Goal: Task Accomplishment & Management: Use online tool/utility

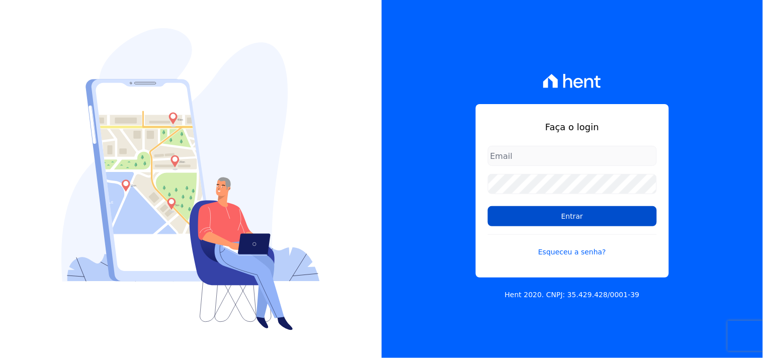
type input "[EMAIL_ADDRESS][DOMAIN_NAME]"
click at [581, 215] on input "Entrar" at bounding box center [572, 216] width 169 height 20
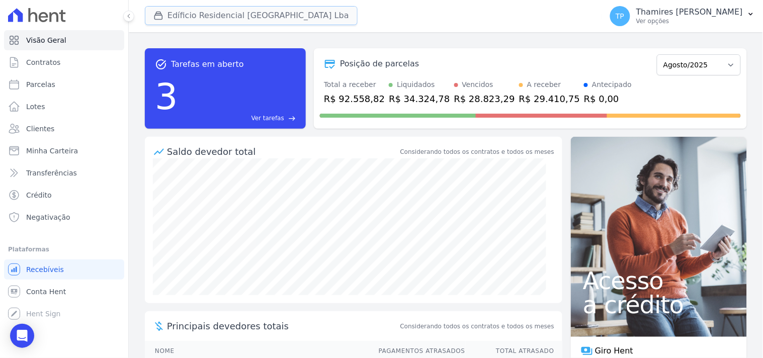
click at [228, 17] on button "Edíficio Residencial Grevílea Park Lba" at bounding box center [251, 15] width 213 height 19
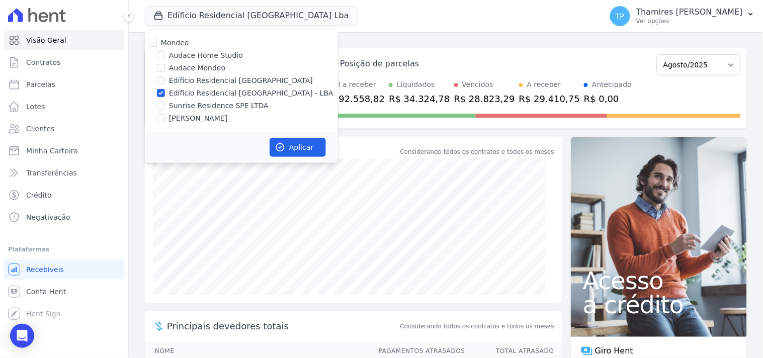
click at [202, 71] on label "Audace Mondeo" at bounding box center [197, 68] width 56 height 11
click at [165, 71] on input "Audace Mondeo" at bounding box center [161, 68] width 8 height 8
checkbox input "true"
click at [214, 93] on label "Edíficio Residencial [GEOGRAPHIC_DATA] - LBA" at bounding box center [251, 93] width 165 height 11
click at [165, 93] on input "Edíficio Residencial [GEOGRAPHIC_DATA] - LBA" at bounding box center [161, 93] width 8 height 8
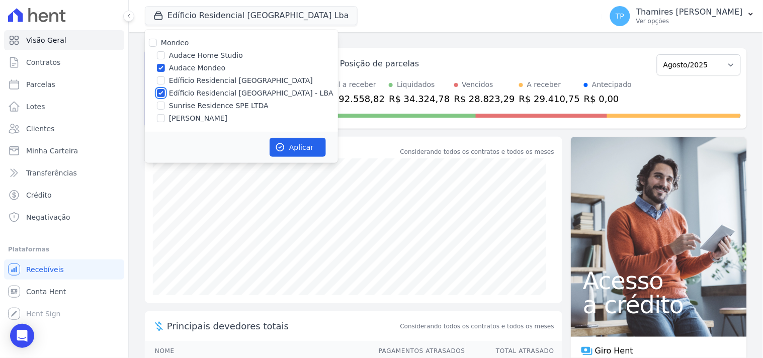
checkbox input "false"
click at [309, 149] on button "Aplicar" at bounding box center [298, 147] width 56 height 19
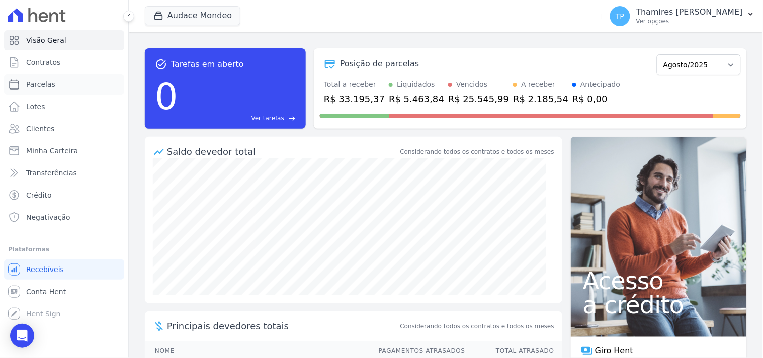
click at [67, 91] on link "Parcelas" at bounding box center [64, 84] width 120 height 20
select select
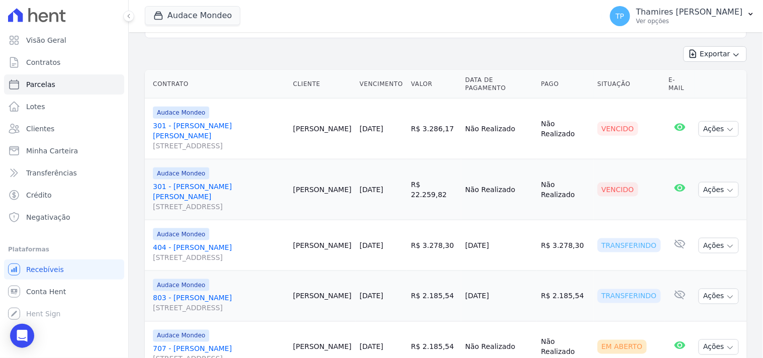
scroll to position [226, 0]
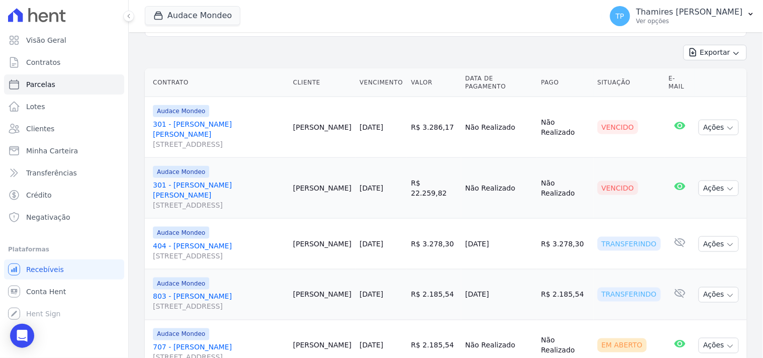
drag, startPoint x: 528, startPoint y: 255, endPoint x: 590, endPoint y: 260, distance: 62.1
click at [590, 270] on tr "Audace Mondeo 803 - DROR YONA Rua Guaritá, 250, Apto 803, Vila Bosque Dror Yona…" at bounding box center [446, 295] width 602 height 51
click at [461, 165] on td "Não Realizado" at bounding box center [499, 188] width 76 height 61
click at [189, 180] on link "301 - Gabriela Nogueira Marion Rua Guaritá, 250, APTO 301, Vila Bosque" at bounding box center [219, 195] width 132 height 30
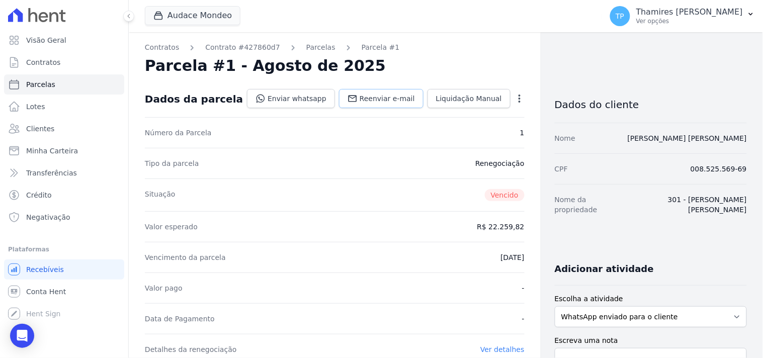
click at [379, 91] on link "Reenviar e-mail" at bounding box center [381, 98] width 85 height 19
click at [305, 100] on link "Enviar whatsapp" at bounding box center [291, 98] width 88 height 19
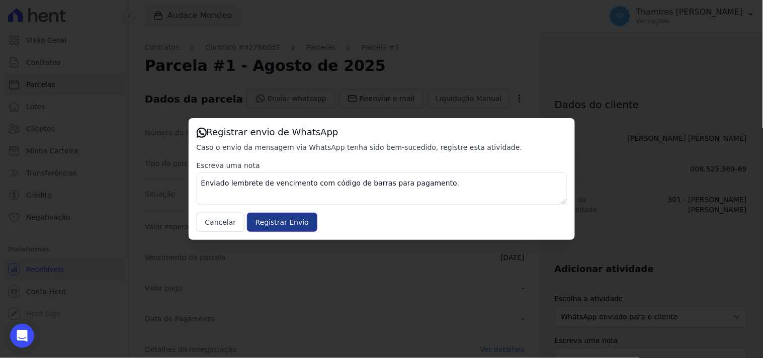
click at [271, 224] on input "Registrar Envio" at bounding box center [282, 222] width 70 height 19
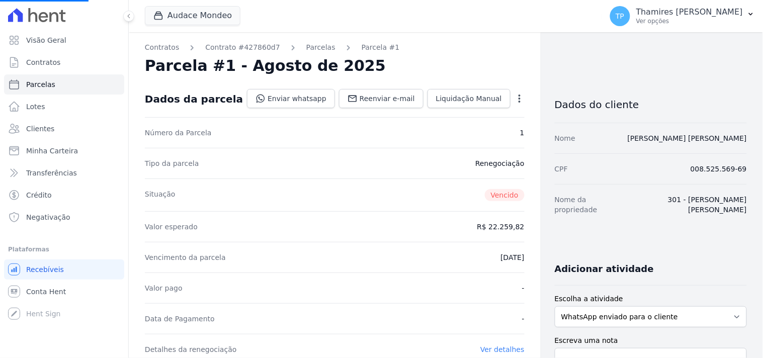
select select
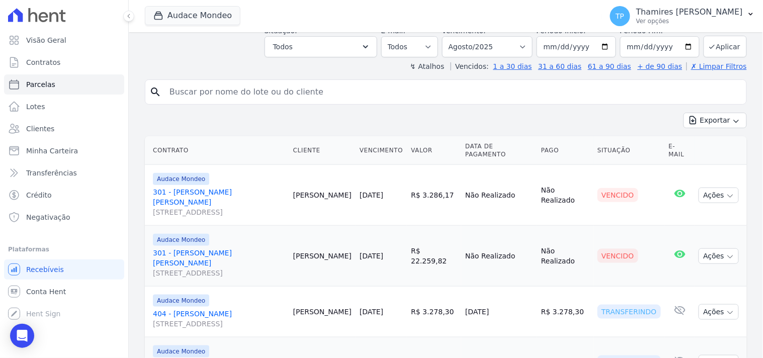
scroll to position [168, 0]
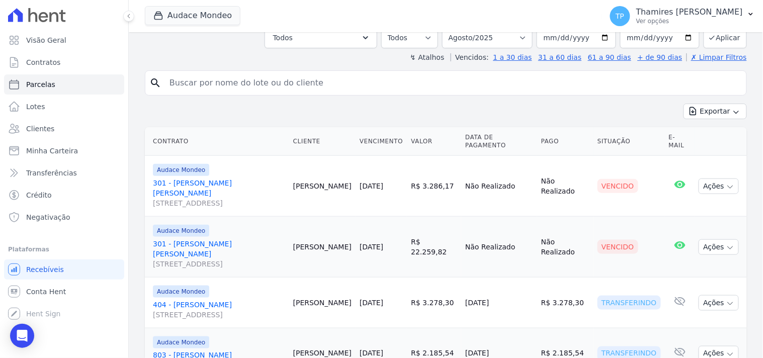
click at [238, 178] on link "301 - Gabriela Nogueira Marion Rua Guaritá, 250, APTO 301, Vila Bosque" at bounding box center [219, 193] width 132 height 30
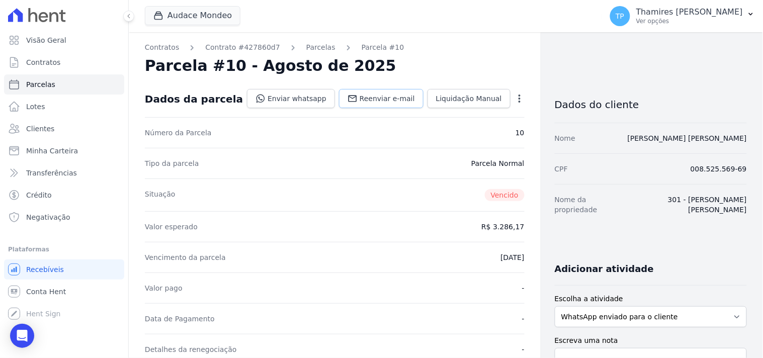
click at [368, 95] on span "Reenviar e-mail" at bounding box center [387, 99] width 55 height 10
click at [304, 98] on link "Enviar whatsapp" at bounding box center [291, 98] width 88 height 19
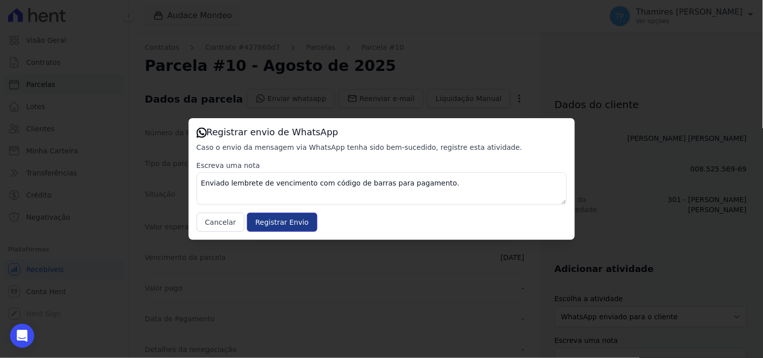
click at [284, 217] on input "Registrar Envio" at bounding box center [282, 222] width 70 height 19
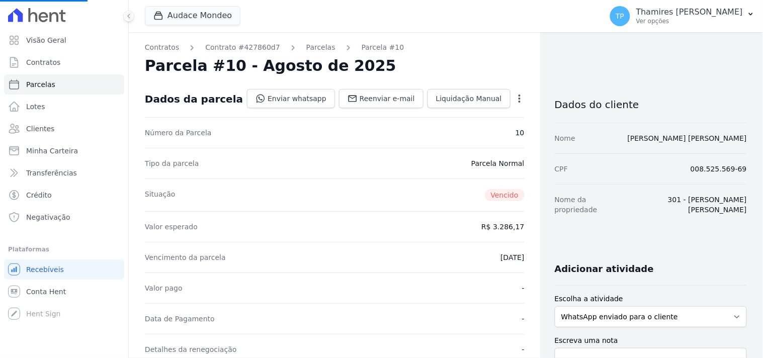
select select
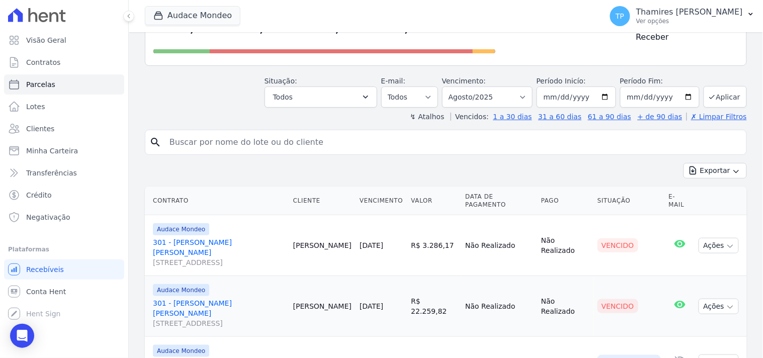
scroll to position [226, 0]
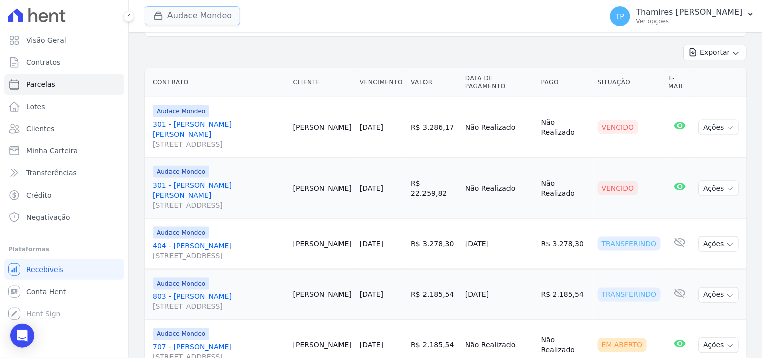
click at [174, 10] on button "Audace Mondeo" at bounding box center [193, 15] width 96 height 19
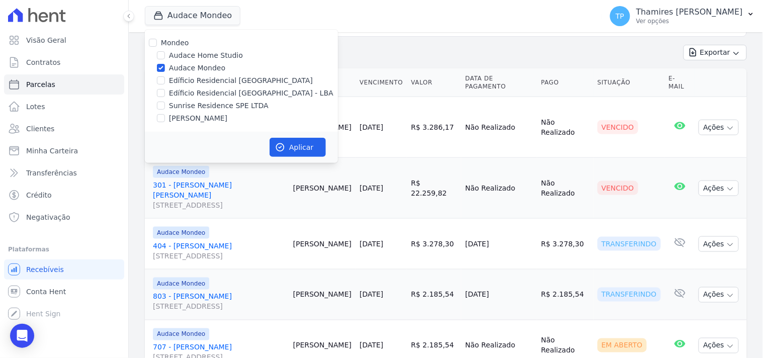
drag, startPoint x: 200, startPoint y: 116, endPoint x: 194, endPoint y: 79, distance: 37.8
click at [200, 116] on label "[PERSON_NAME]" at bounding box center [198, 118] width 58 height 11
click at [165, 116] on input "[PERSON_NAME]" at bounding box center [161, 118] width 8 height 8
checkbox input "true"
click at [193, 63] on label "Audace Mondeo" at bounding box center [197, 68] width 56 height 11
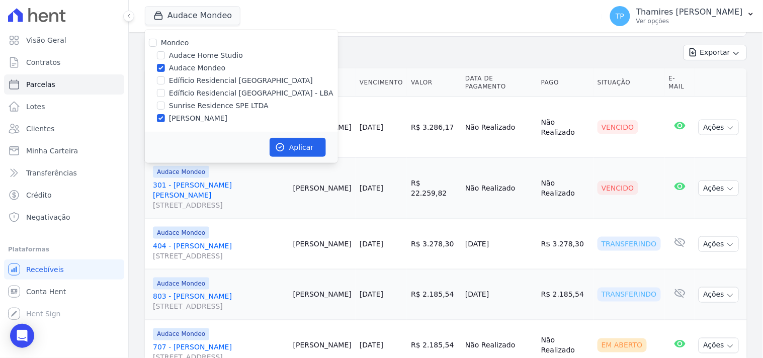
click at [165, 64] on input "Audace Mondeo" at bounding box center [161, 68] width 8 height 8
checkbox input "false"
click at [299, 154] on button "Aplicar" at bounding box center [298, 147] width 56 height 19
select select
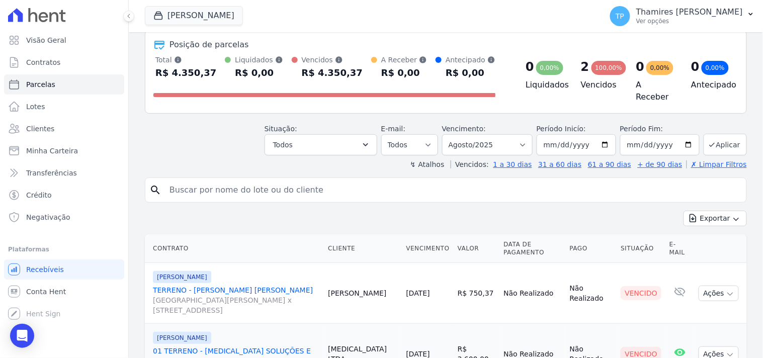
scroll to position [102, 0]
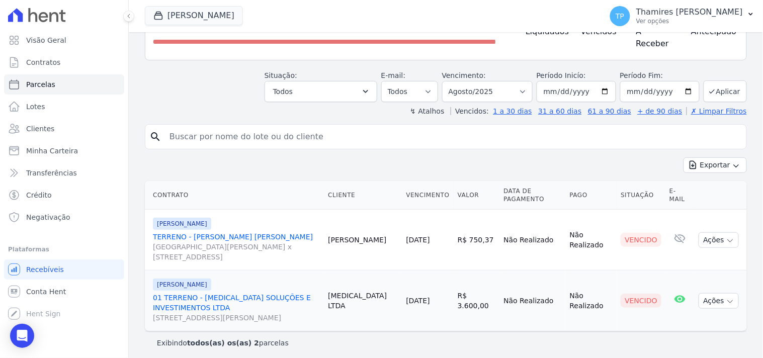
click at [260, 234] on link "TERRENO - MOACIR BRUNO DE ALMEIDA ROSSI Avenida Dário de Moreira Castilho x Rua…" at bounding box center [236, 247] width 167 height 30
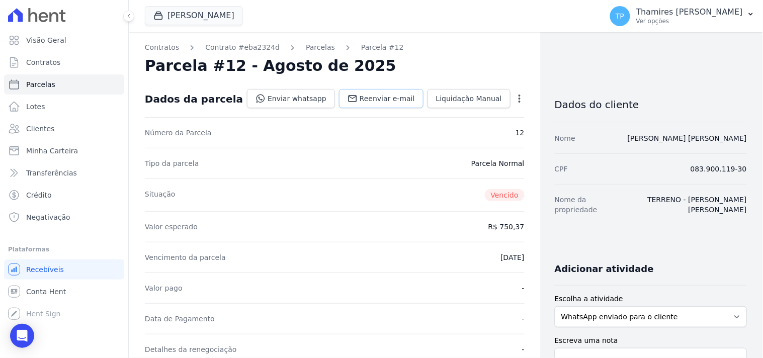
click at [363, 97] on span "Reenviar e-mail" at bounding box center [387, 99] width 55 height 10
click at [304, 93] on link "Enviar whatsapp" at bounding box center [291, 98] width 88 height 19
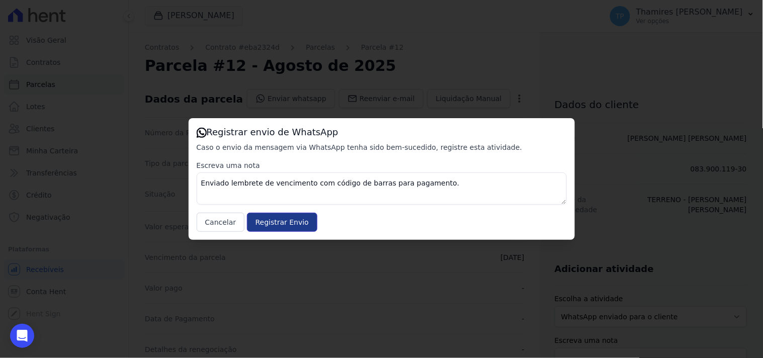
click at [281, 221] on input "Registrar Envio" at bounding box center [282, 222] width 70 height 19
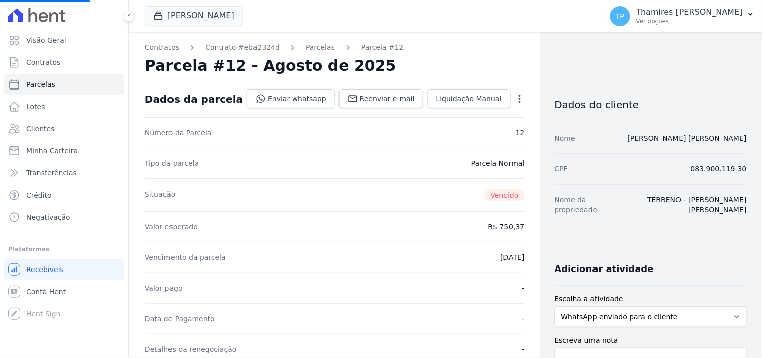
select select
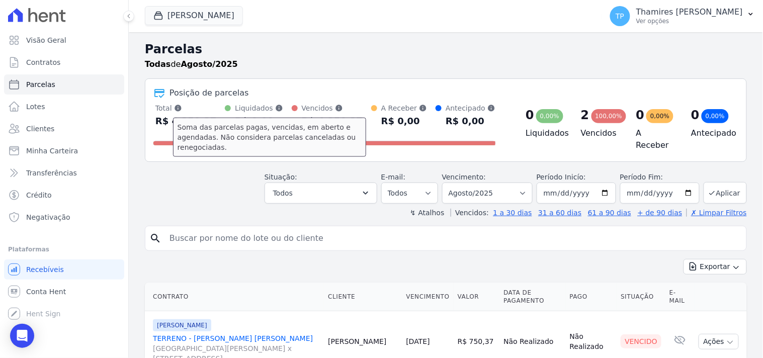
scroll to position [102, 0]
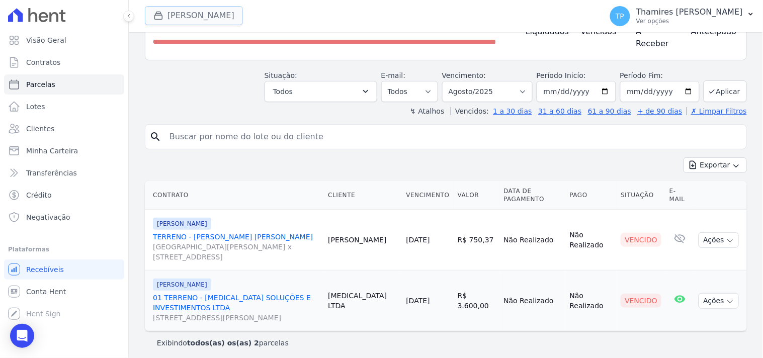
click at [200, 11] on button "Terreno De Goioerê" at bounding box center [194, 15] width 98 height 19
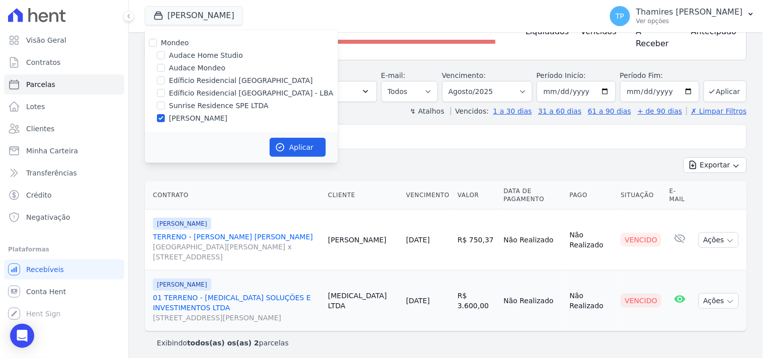
click at [219, 91] on label "Edíficio Residencial [GEOGRAPHIC_DATA] - LBA" at bounding box center [251, 93] width 165 height 11
click at [165, 91] on input "Edíficio Residencial [GEOGRAPHIC_DATA] - LBA" at bounding box center [161, 93] width 8 height 8
checkbox input "true"
click at [214, 110] on label "Sunrise Residence SPE LTDA" at bounding box center [219, 106] width 100 height 11
click at [165, 110] on input "Sunrise Residence SPE LTDA" at bounding box center [161, 106] width 8 height 8
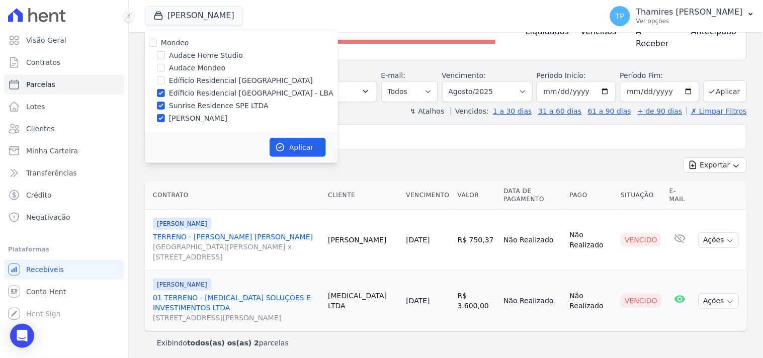
click at [213, 107] on label "Sunrise Residence SPE LTDA" at bounding box center [219, 106] width 100 height 11
click at [165, 107] on input "Sunrise Residence SPE LTDA" at bounding box center [161, 106] width 8 height 8
checkbox input "false"
click at [211, 119] on label "[PERSON_NAME]" at bounding box center [198, 118] width 58 height 11
click at [165, 119] on input "[PERSON_NAME]" at bounding box center [161, 118] width 8 height 8
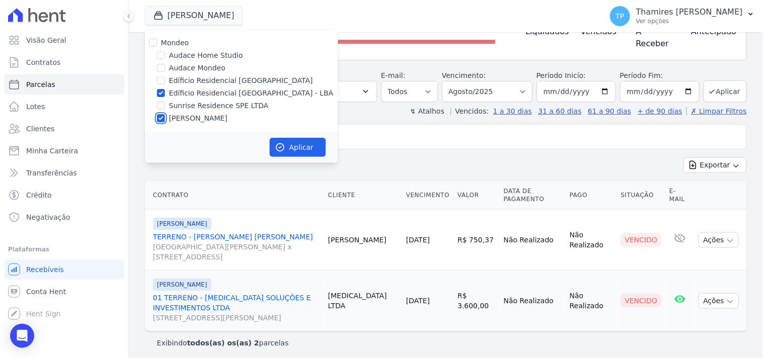
checkbox input "false"
click at [311, 145] on button "Aplicar" at bounding box center [298, 147] width 56 height 19
select select
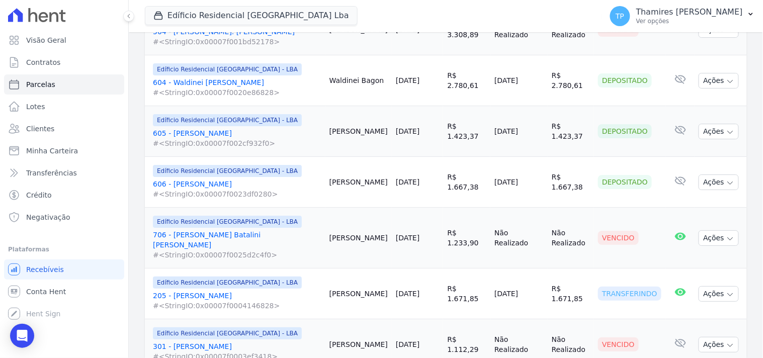
scroll to position [950, 0]
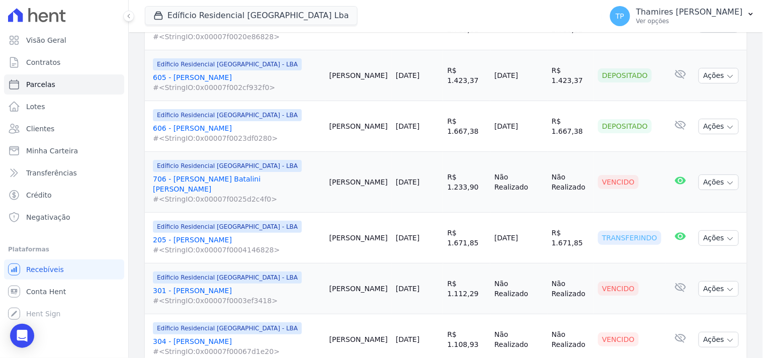
drag, startPoint x: 499, startPoint y: 204, endPoint x: 492, endPoint y: 138, distance: 66.4
click at [531, 213] on td "15/08/2025" at bounding box center [519, 238] width 57 height 51
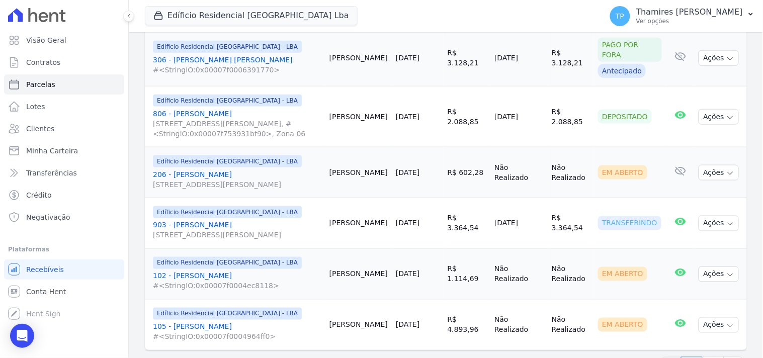
scroll to position [1287, 0]
drag, startPoint x: 491, startPoint y: 192, endPoint x: 545, endPoint y: 156, distance: 65.0
click at [559, 197] on tr "Edíficio Residencial Grevílea Park - LBA 903 - Maria Vitória Istchuk Rua Antôni…" at bounding box center [446, 222] width 602 height 51
click at [419, 299] on td "30/08/2025" at bounding box center [417, 324] width 51 height 51
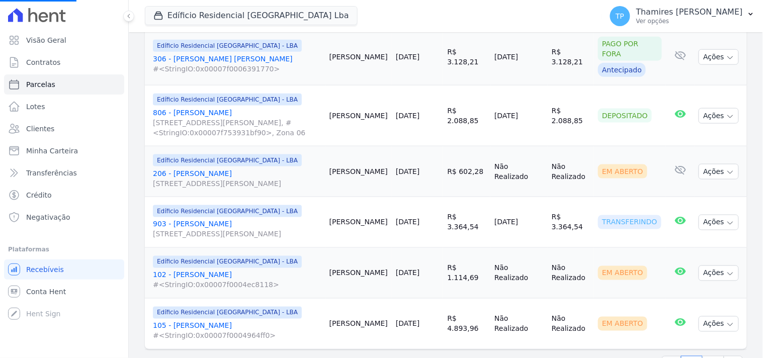
select select
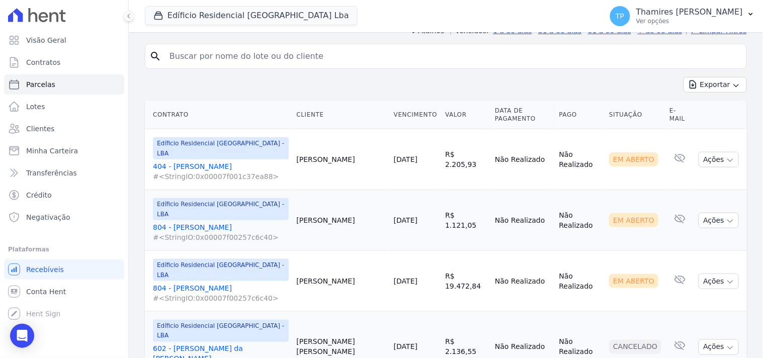
scroll to position [207, 0]
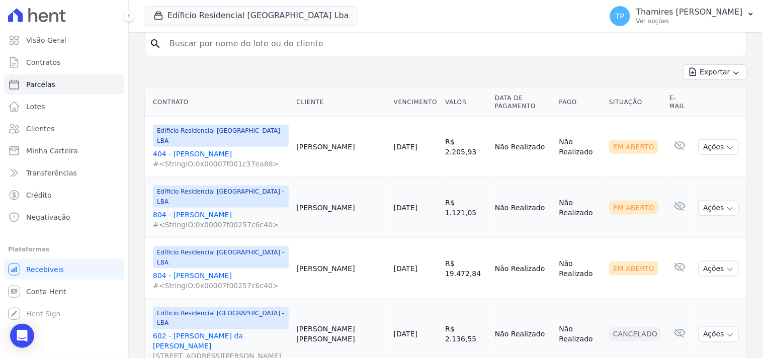
select select
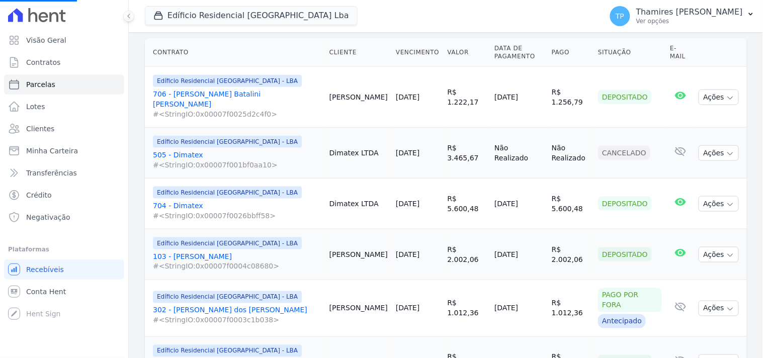
scroll to position [279, 0]
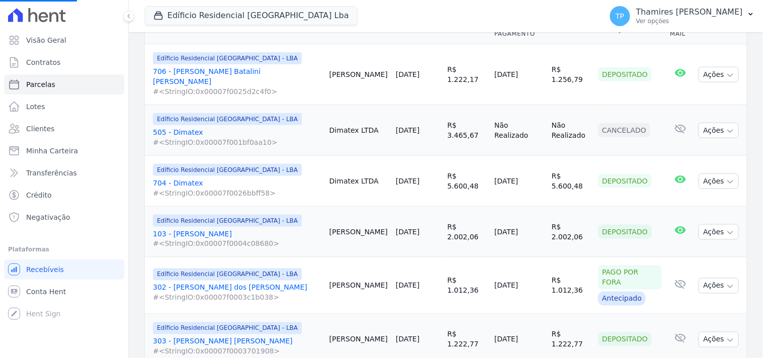
select select
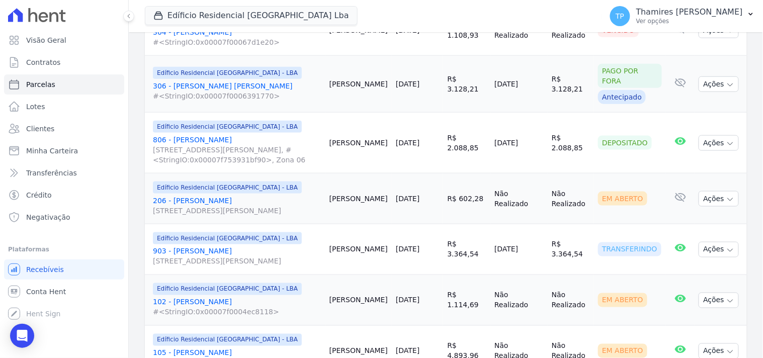
scroll to position [1286, 0]
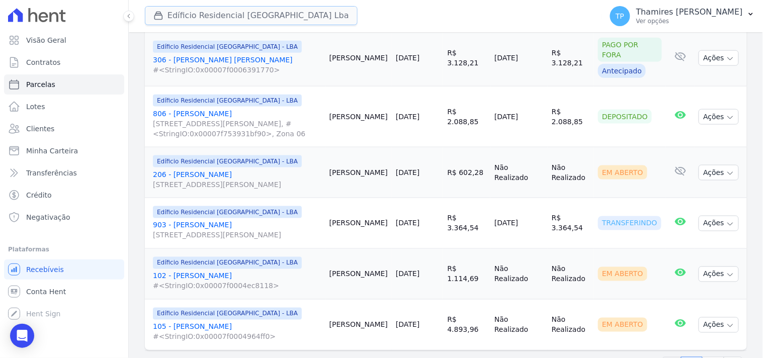
click at [257, 14] on button "Edíficio Residencial Grevílea Park Lba" at bounding box center [251, 15] width 213 height 19
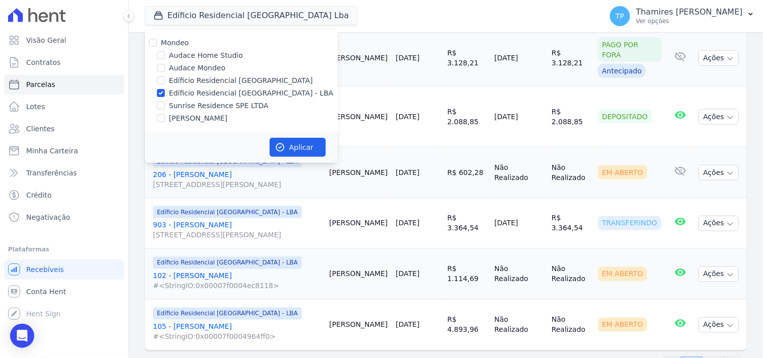
click at [220, 106] on label "Sunrise Residence SPE LTDA" at bounding box center [219, 106] width 100 height 11
click at [165, 106] on input "Sunrise Residence SPE LTDA" at bounding box center [161, 106] width 8 height 8
checkbox input "true"
click at [237, 83] on label "Edíficio Residencial [GEOGRAPHIC_DATA]" at bounding box center [241, 80] width 144 height 11
click at [165, 83] on input "Edíficio Residencial [GEOGRAPHIC_DATA]" at bounding box center [161, 80] width 8 height 8
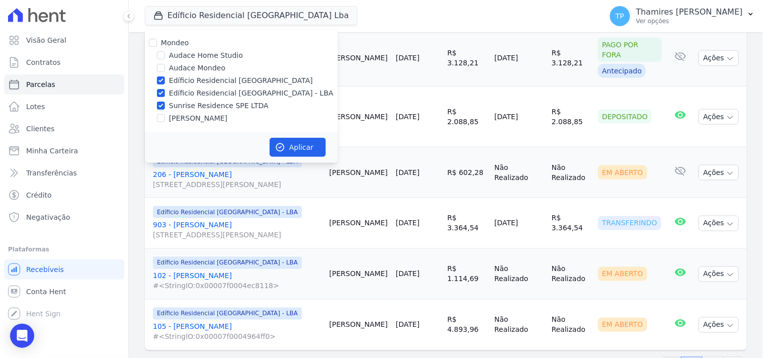
click at [241, 87] on div "Mondeo Audace Home Studio Audace Mondeo Edíficio Residencial Grevílea Park Edíf…" at bounding box center [241, 81] width 193 height 102
click at [244, 77] on label "Edíficio Residencial [GEOGRAPHIC_DATA]" at bounding box center [241, 80] width 144 height 11
click at [165, 77] on input "Edíficio Residencial [GEOGRAPHIC_DATA]" at bounding box center [161, 80] width 8 height 8
checkbox input "false"
drag, startPoint x: 244, startPoint y: 91, endPoint x: 250, endPoint y: 105, distance: 15.1
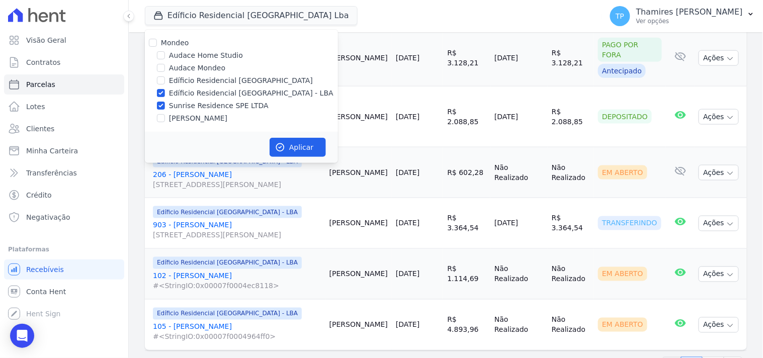
click at [245, 91] on label "Edíficio Residencial [GEOGRAPHIC_DATA] - LBA" at bounding box center [251, 93] width 165 height 11
click at [165, 91] on input "Edíficio Residencial [GEOGRAPHIC_DATA] - LBA" at bounding box center [161, 93] width 8 height 8
checkbox input "false"
click at [295, 147] on button "Aplicar" at bounding box center [298, 147] width 56 height 19
select select
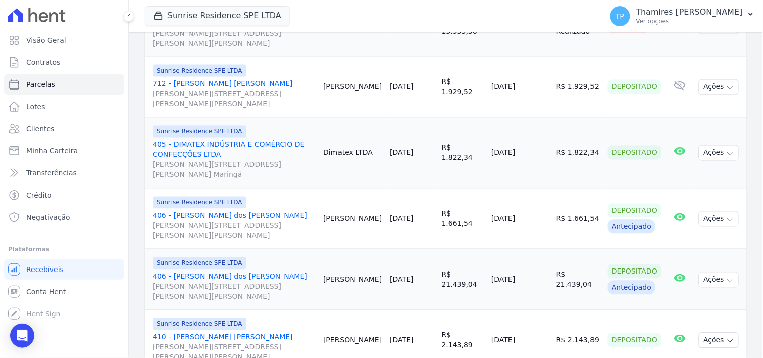
scroll to position [1426, 0]
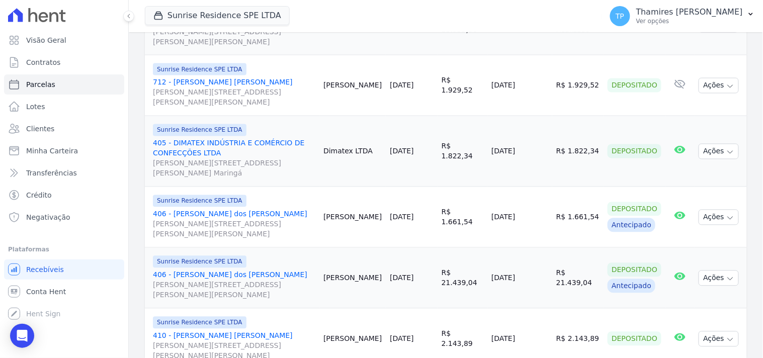
select select
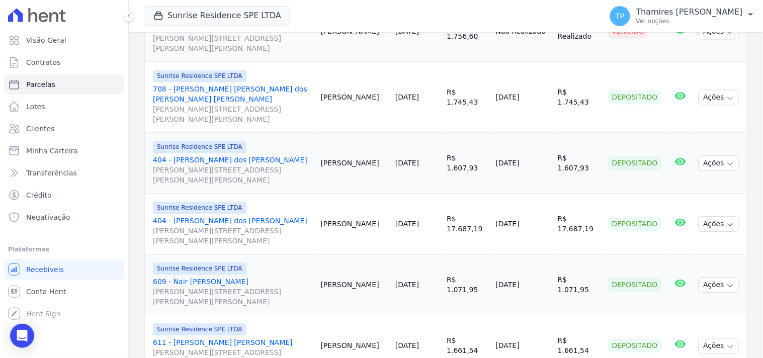
scroll to position [1516, 0]
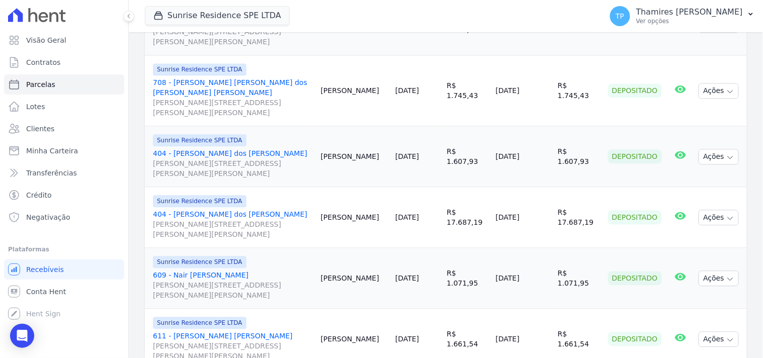
select select
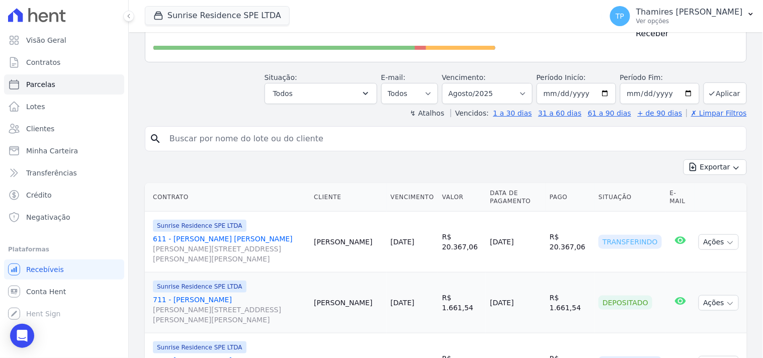
scroll to position [168, 0]
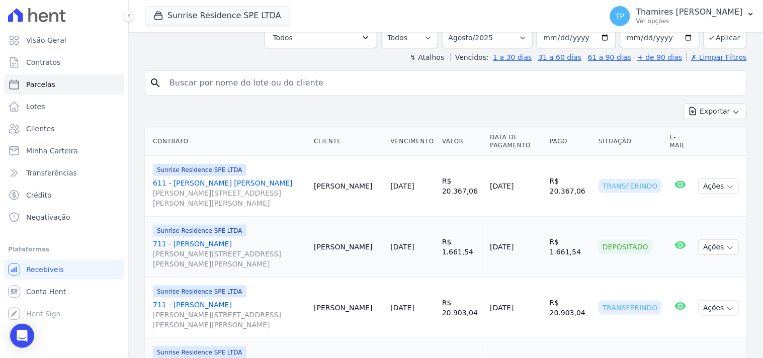
drag, startPoint x: 484, startPoint y: 178, endPoint x: 529, endPoint y: 165, distance: 46.5
click at [529, 165] on td "15/08/2025" at bounding box center [515, 186] width 59 height 61
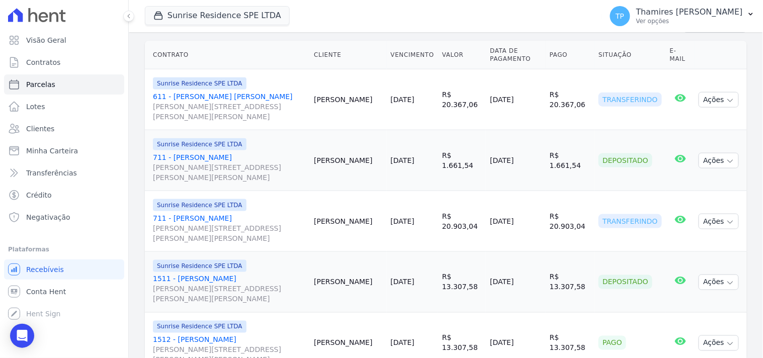
scroll to position [279, 0]
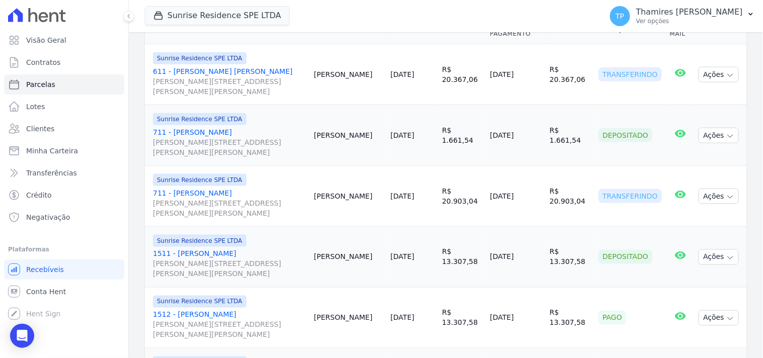
drag, startPoint x: 488, startPoint y: 181, endPoint x: 522, endPoint y: 173, distance: 35.2
click at [522, 173] on td "15/08/2025" at bounding box center [515, 196] width 59 height 61
drag, startPoint x: 474, startPoint y: 117, endPoint x: 532, endPoint y: 99, distance: 61.1
click at [532, 105] on tr "Sunrise Residence SPE LTDA 711 - Evandro Antônio Batalini Rua Anacleto Luiz de …" at bounding box center [446, 135] width 602 height 61
drag, startPoint x: 481, startPoint y: 176, endPoint x: 533, endPoint y: 174, distance: 52.9
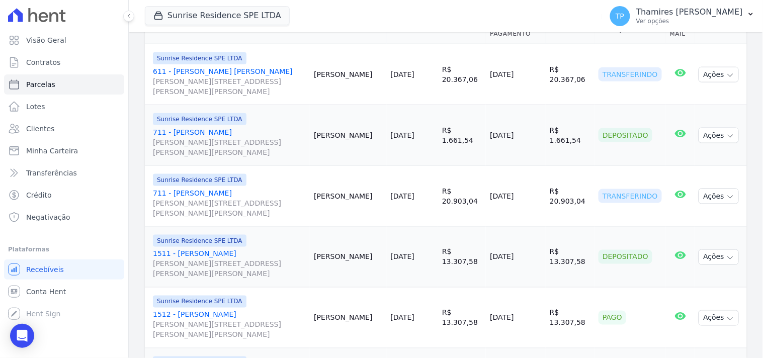
click at [533, 174] on td "15/08/2025" at bounding box center [515, 196] width 59 height 61
click at [516, 184] on td "15/08/2025" at bounding box center [515, 196] width 59 height 61
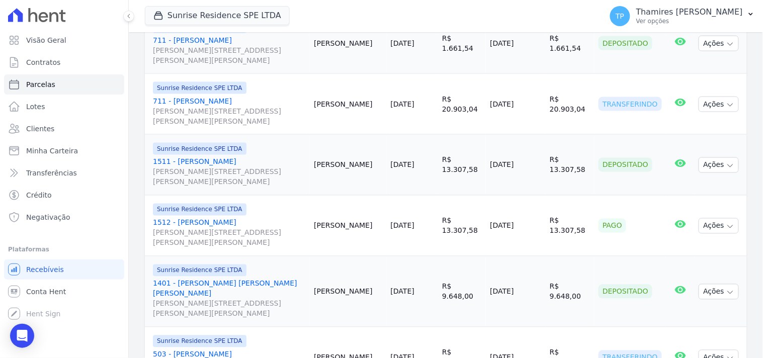
scroll to position [391, 0]
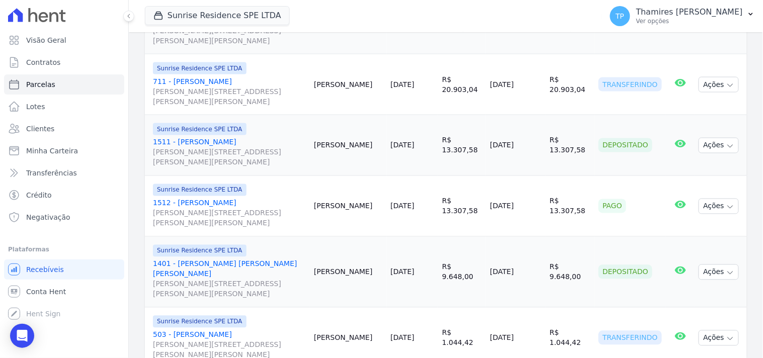
drag, startPoint x: 545, startPoint y: 193, endPoint x: 596, endPoint y: 193, distance: 51.3
click at [596, 193] on tr "Sunrise Residence SPE LTDA 1512 - Ana Paula Lorini Rua Anacleto Luiz de Oliveir…" at bounding box center [446, 206] width 602 height 61
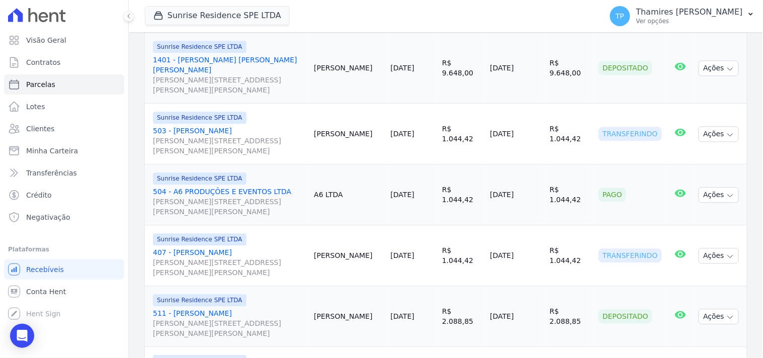
scroll to position [615, 0]
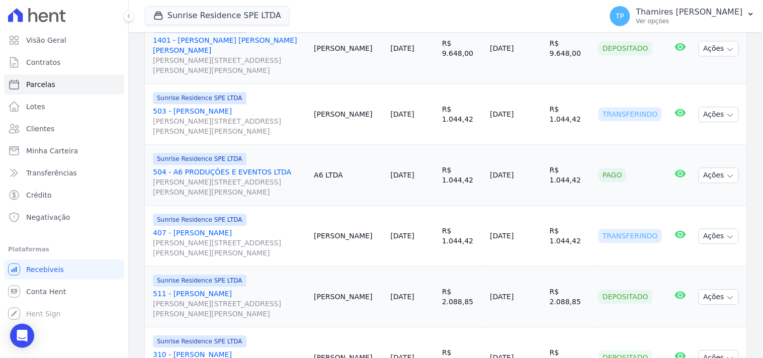
drag, startPoint x: 479, startPoint y: 87, endPoint x: 524, endPoint y: 77, distance: 46.7
click at [524, 84] on td "15/08/2025" at bounding box center [515, 114] width 59 height 61
drag, startPoint x: 480, startPoint y: 149, endPoint x: 520, endPoint y: 133, distance: 42.7
click at [519, 145] on td "18/08/2025" at bounding box center [515, 175] width 59 height 61
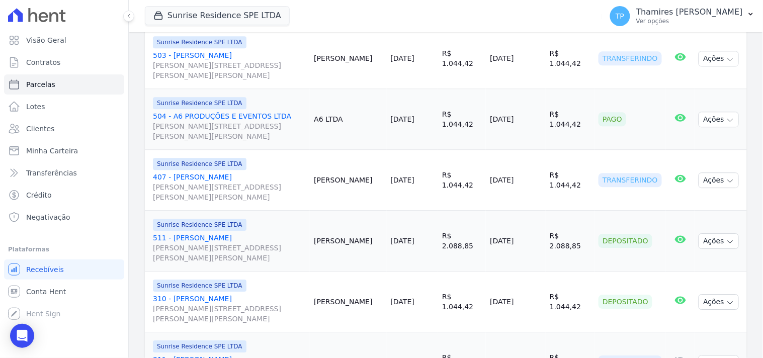
scroll to position [727, 0]
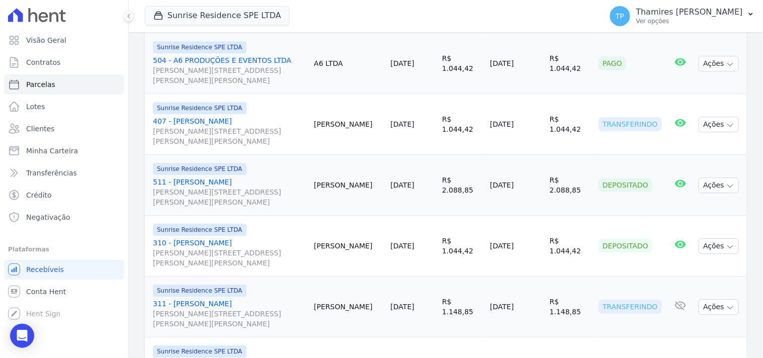
drag, startPoint x: 479, startPoint y: 99, endPoint x: 515, endPoint y: 93, distance: 36.7
click at [515, 94] on td "18/08/2025" at bounding box center [515, 124] width 59 height 61
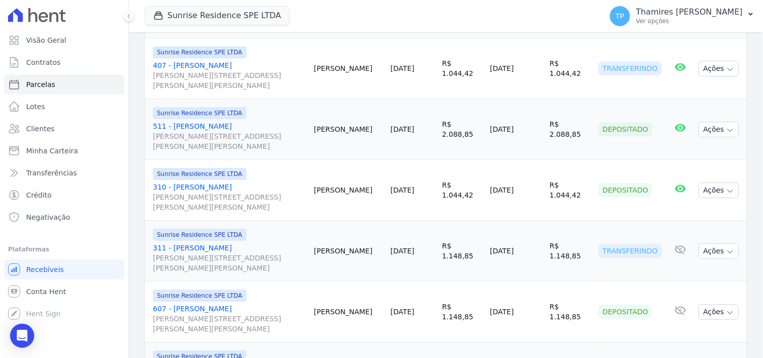
scroll to position [838, 0]
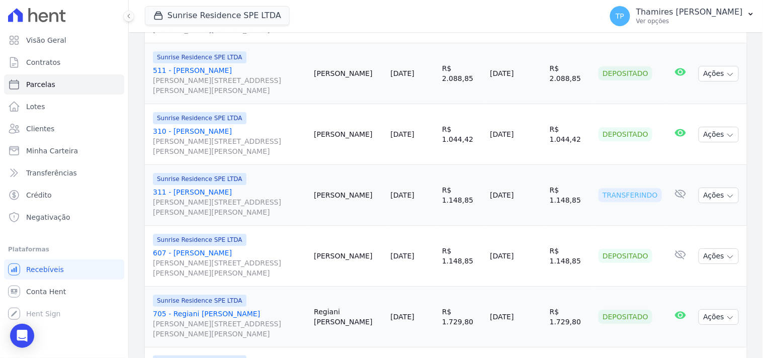
drag, startPoint x: 478, startPoint y: 112, endPoint x: 522, endPoint y: 101, distance: 45.0
click at [522, 104] on td "15/08/2025" at bounding box center [515, 134] width 59 height 61
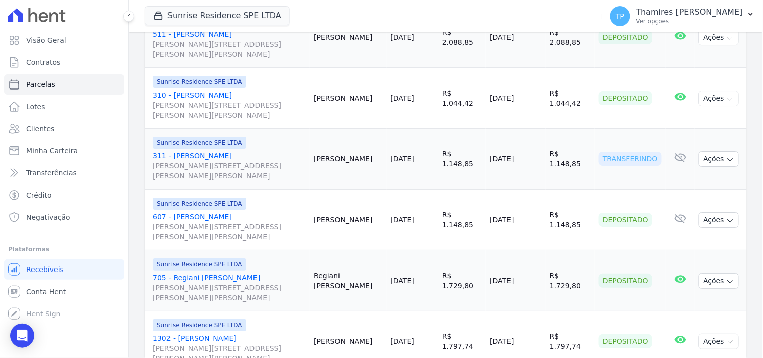
scroll to position [894, 0]
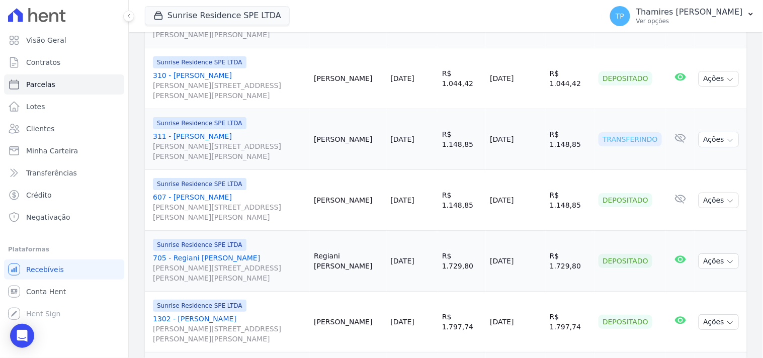
drag, startPoint x: 479, startPoint y: 118, endPoint x: 521, endPoint y: 107, distance: 43.7
click at [527, 111] on td "15/08/2025" at bounding box center [515, 139] width 59 height 61
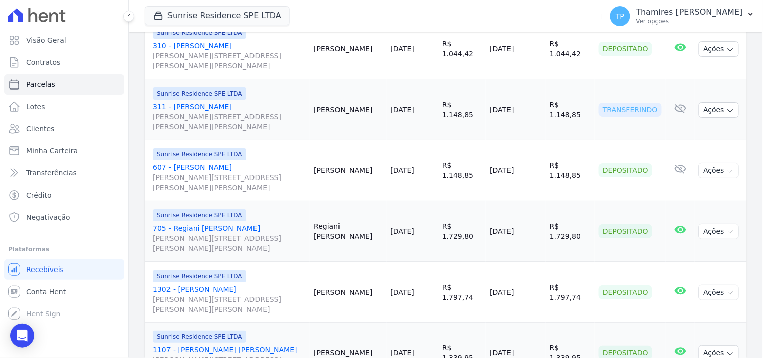
scroll to position [950, 0]
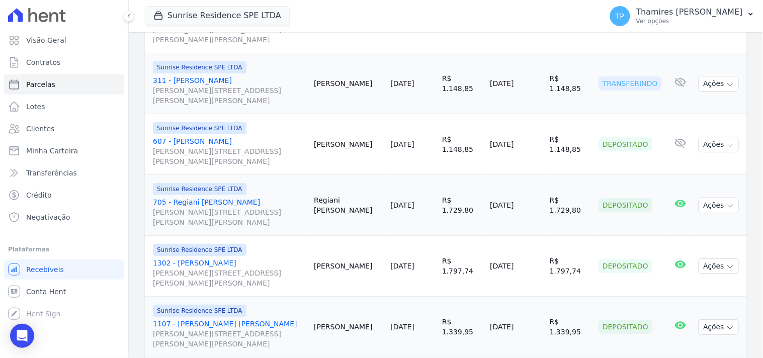
drag, startPoint x: 504, startPoint y: 113, endPoint x: 506, endPoint y: 103, distance: 9.7
click at [519, 114] on td "15/08/2025" at bounding box center [515, 144] width 59 height 61
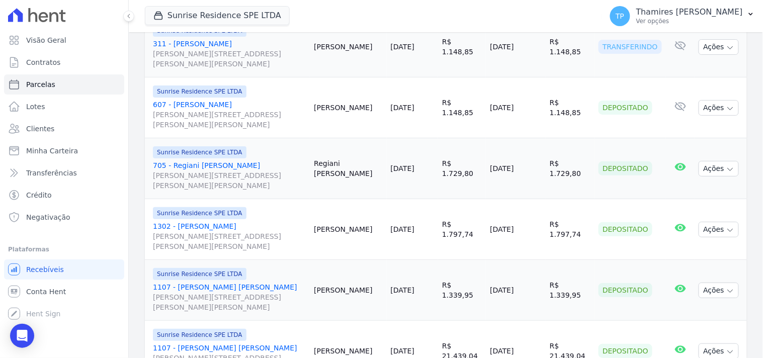
scroll to position [1006, 0]
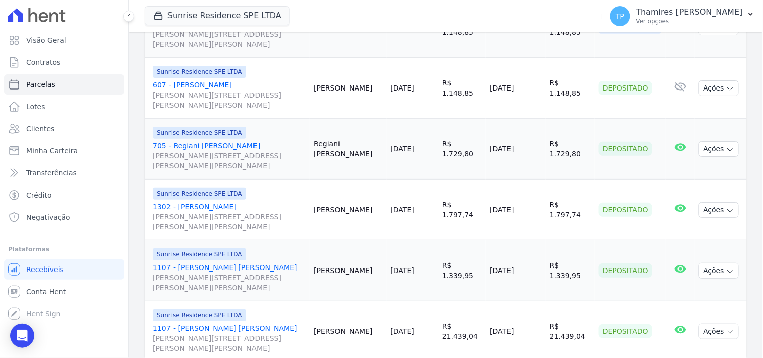
drag, startPoint x: 482, startPoint y: 127, endPoint x: 522, endPoint y: 126, distance: 40.3
click at [522, 126] on td "14/08/2025" at bounding box center [515, 149] width 59 height 61
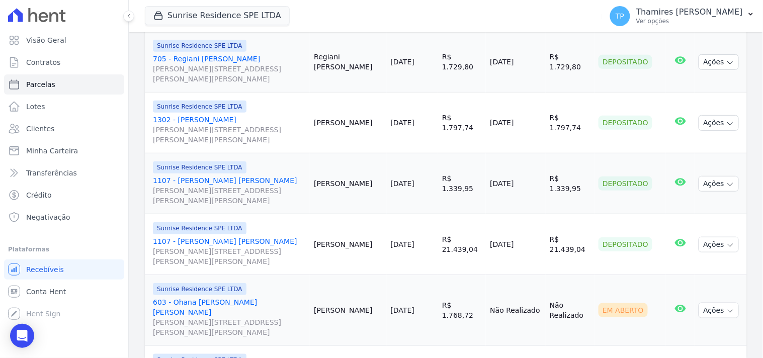
scroll to position [1118, 0]
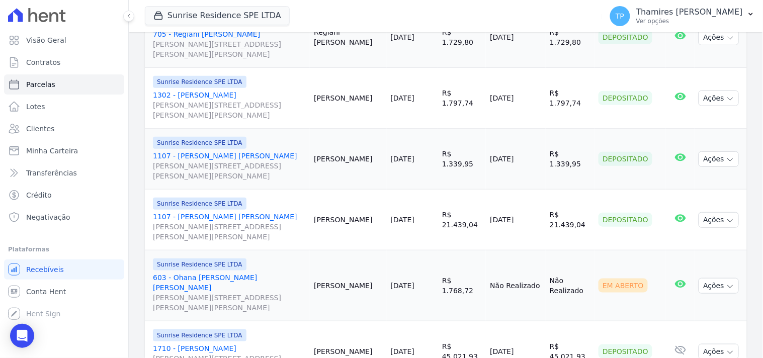
drag, startPoint x: 481, startPoint y: 132, endPoint x: 532, endPoint y: 129, distance: 50.9
click at [532, 130] on td "13/08/2025" at bounding box center [515, 159] width 59 height 61
drag, startPoint x: 480, startPoint y: 202, endPoint x: 504, endPoint y: 185, distance: 30.0
click at [509, 191] on td "14/08/2025" at bounding box center [515, 220] width 59 height 61
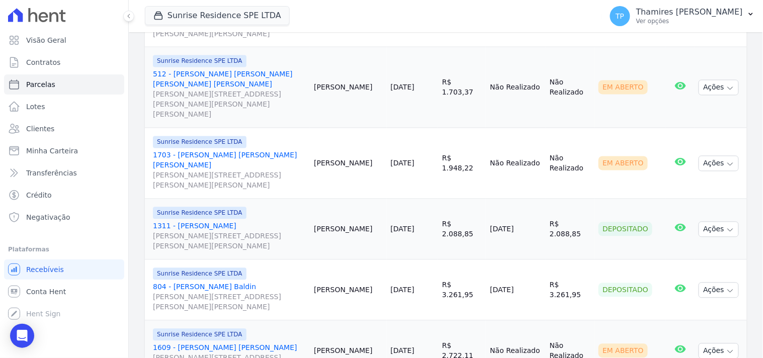
scroll to position [1510, 0]
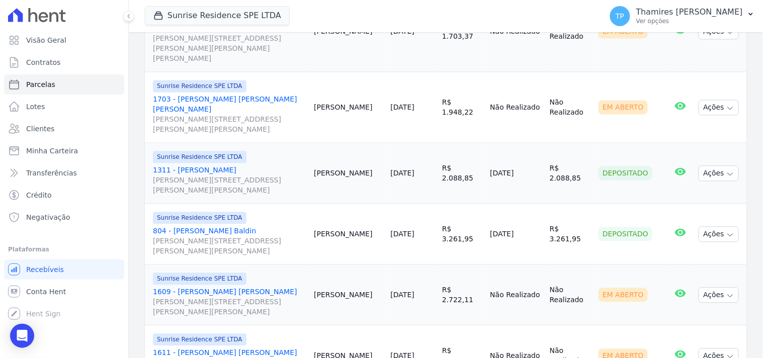
drag, startPoint x: 477, startPoint y: 172, endPoint x: 527, endPoint y: 170, distance: 50.9
click at [527, 204] on tr "Sunrise Residence SPE LTDA 804 - Guilherme Bachesk Baldin Rua Anacleto Luiz de …" at bounding box center [446, 234] width 602 height 61
select select
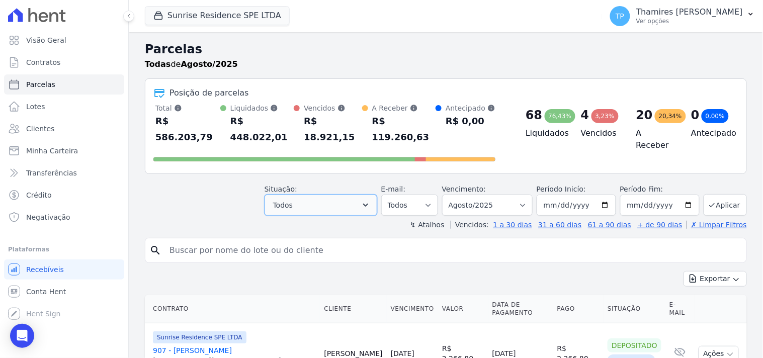
click at [290, 199] on span "Todos" at bounding box center [283, 205] width 20 height 12
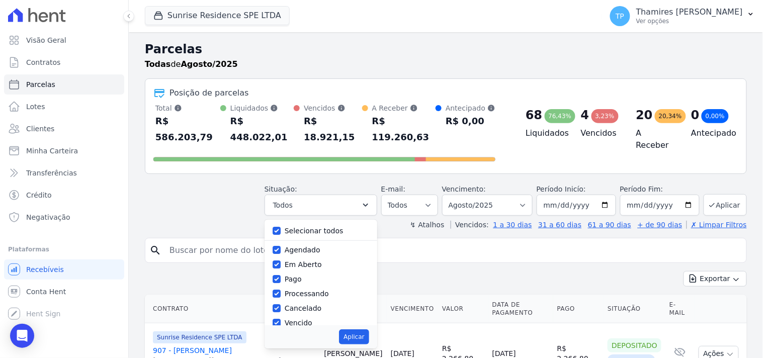
click at [294, 227] on label "Selecionar todos" at bounding box center [314, 231] width 59 height 8
click at [281, 227] on input "Selecionar todos" at bounding box center [277, 231] width 8 height 8
checkbox input "false"
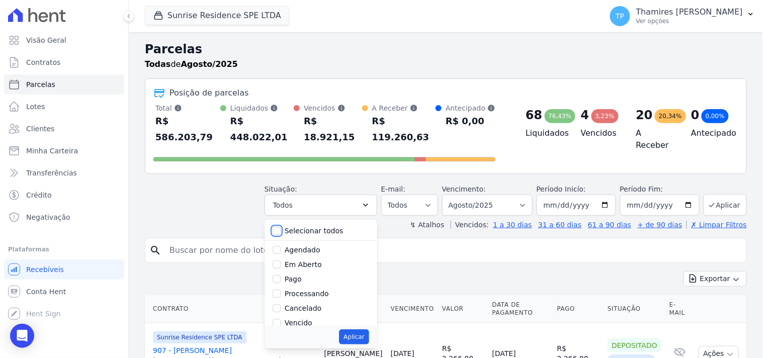
checkbox input "false"
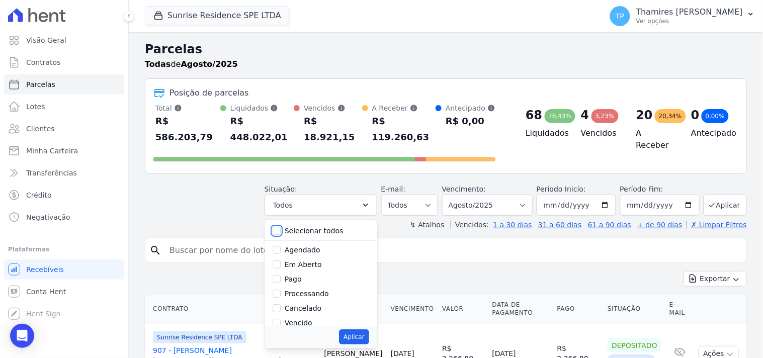
checkbox input "false"
click at [298, 275] on label "Pago" at bounding box center [293, 279] width 17 height 8
click at [281, 275] on input "Pago" at bounding box center [277, 279] width 8 height 8
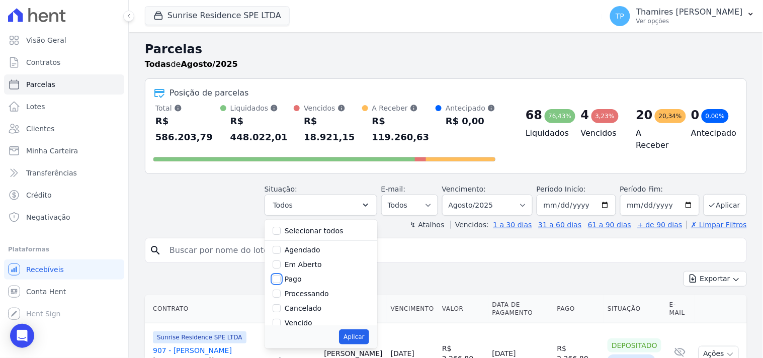
checkbox input "true"
click at [319, 289] on div "Depositado" at bounding box center [321, 296] width 97 height 15
click at [322, 278] on label "Transferindo" at bounding box center [307, 282] width 44 height 8
click at [281, 278] on input "Transferindo" at bounding box center [277, 282] width 8 height 8
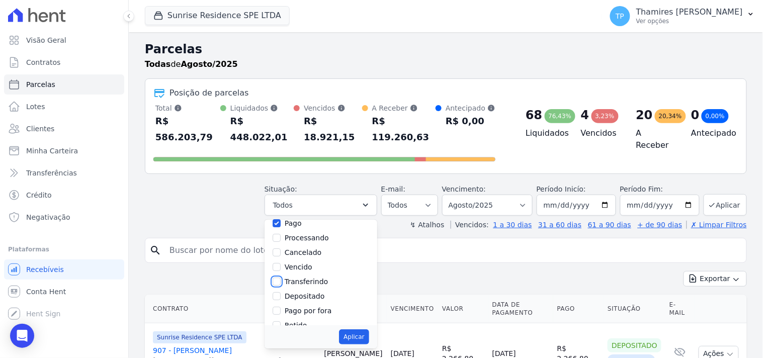
checkbox input "true"
click at [366, 330] on button "Aplicar" at bounding box center [354, 337] width 30 height 15
select select "paid"
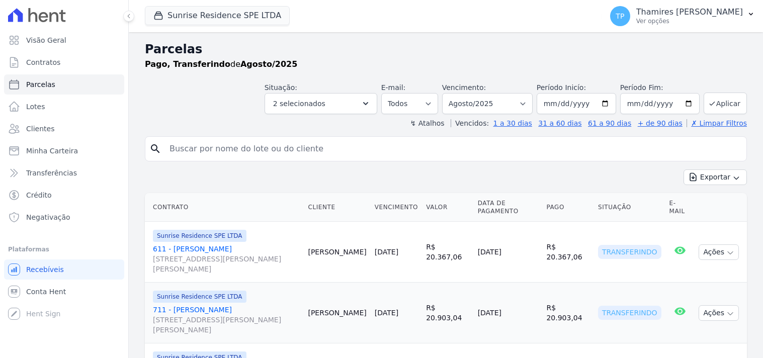
select select
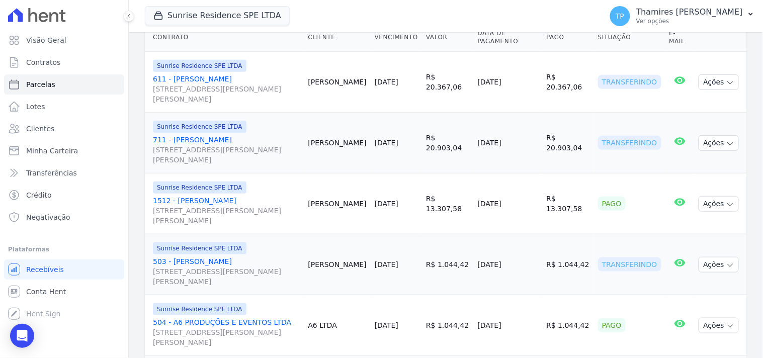
scroll to position [153, 0]
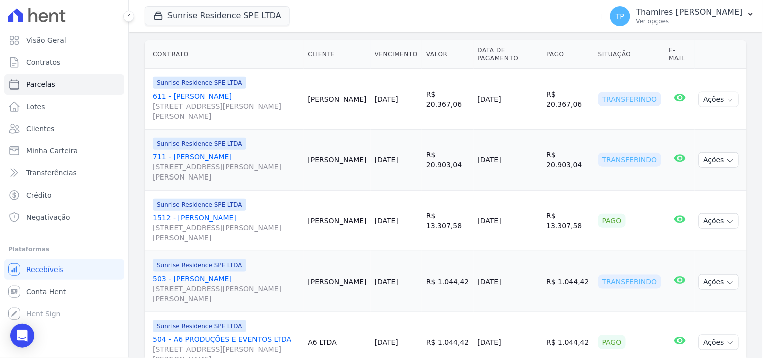
drag, startPoint x: 566, startPoint y: 219, endPoint x: 622, endPoint y: 208, distance: 56.6
click at [619, 209] on tr "Sunrise Residence SPE LTDA 1512 - Ana Paula Lorini Rua Anacleto Luiz de Oliveir…" at bounding box center [446, 221] width 602 height 61
click at [608, 227] on div "Pago" at bounding box center [612, 221] width 28 height 14
drag, startPoint x: 596, startPoint y: 223, endPoint x: 644, endPoint y: 205, distance: 51.1
click at [643, 205] on td "Pago" at bounding box center [629, 221] width 71 height 61
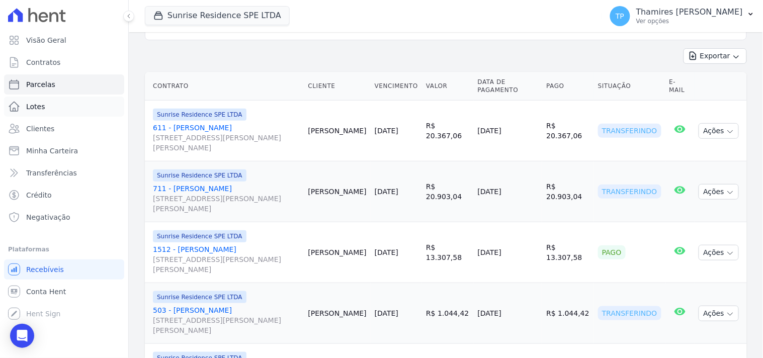
scroll to position [0, 0]
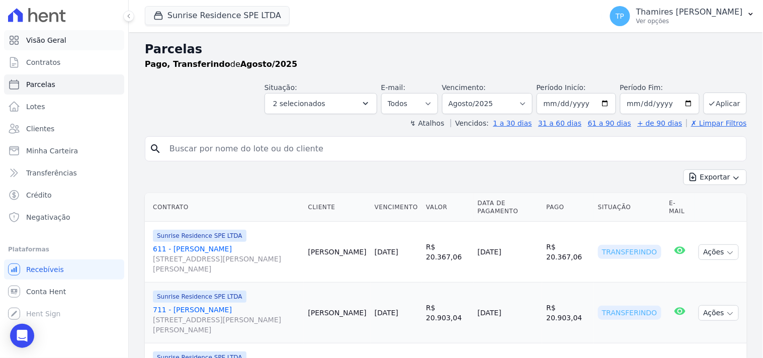
click at [89, 44] on link "Visão Geral" at bounding box center [64, 40] width 120 height 20
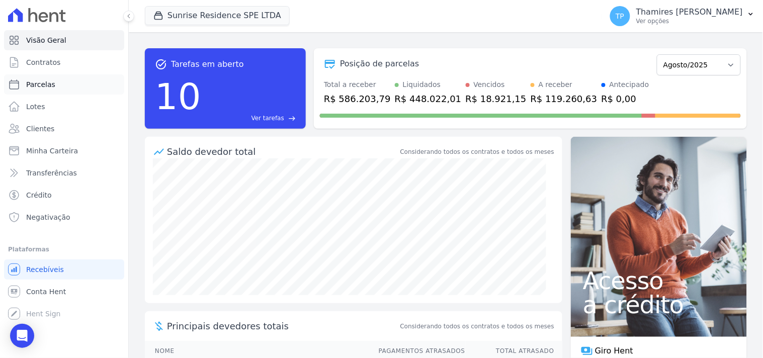
click at [77, 86] on link "Parcelas" at bounding box center [64, 84] width 120 height 20
select select
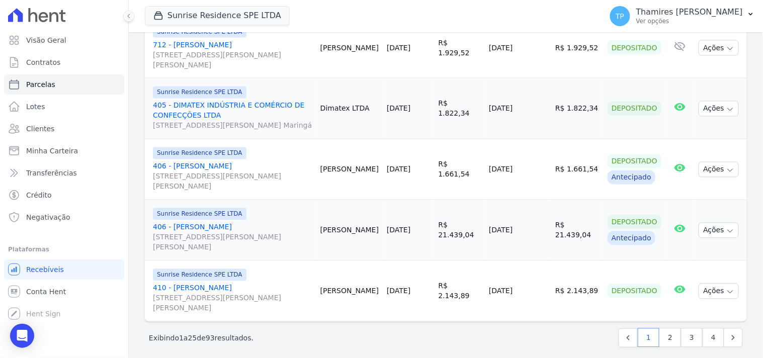
scroll to position [1426, 0]
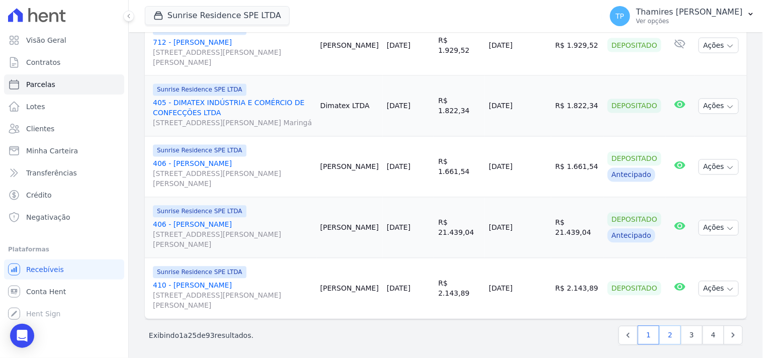
click at [667, 334] on link "2" at bounding box center [671, 335] width 22 height 19
select select
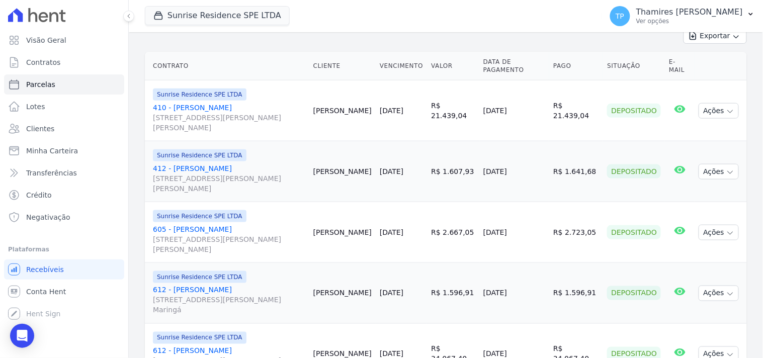
scroll to position [223, 0]
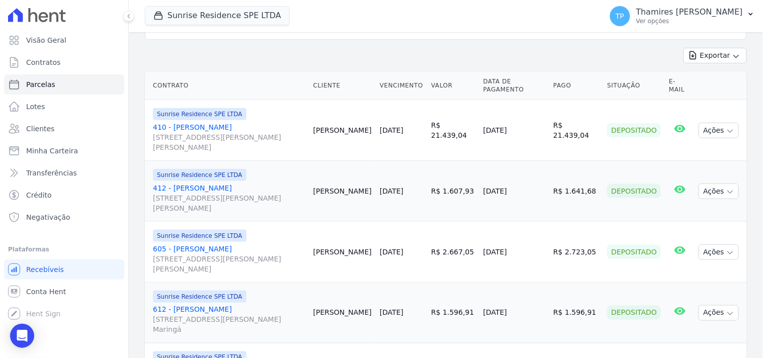
drag, startPoint x: 489, startPoint y: 180, endPoint x: 557, endPoint y: 168, distance: 68.4
click at [557, 168] on tr "Sunrise Residence SPE LTDA 412 - Alan Aparecido Santos Rua Anacleto Luiz de Oli…" at bounding box center [446, 191] width 602 height 61
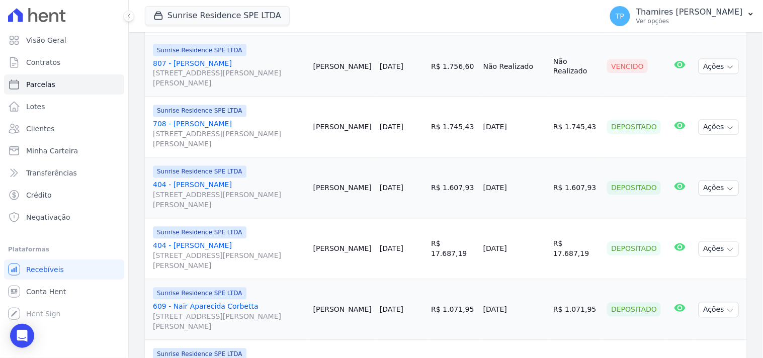
scroll to position [1453, 0]
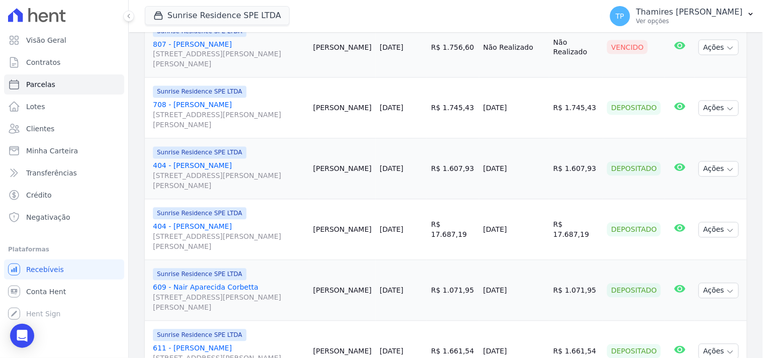
drag, startPoint x: 490, startPoint y: 166, endPoint x: 555, endPoint y: 158, distance: 65.5
click at [555, 158] on tr "Sunrise Residence SPE LTDA 404 - Eduardo Melo dos Santos Rua Anacleto Luiz de O…" at bounding box center [446, 169] width 602 height 61
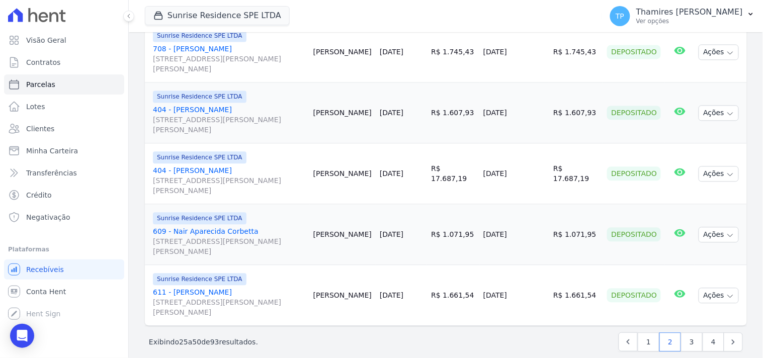
scroll to position [1516, 0]
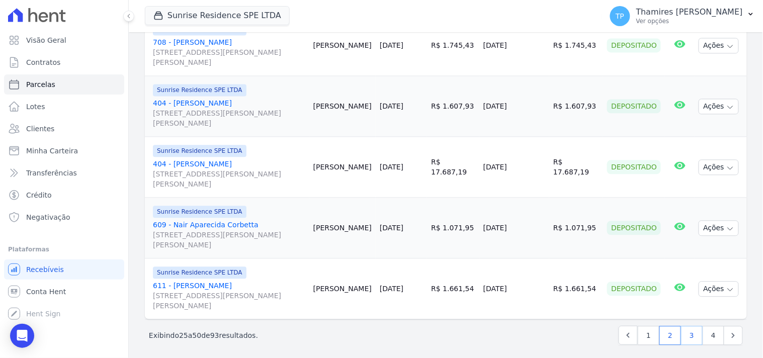
click at [686, 333] on link "3" at bounding box center [692, 335] width 22 height 19
select select
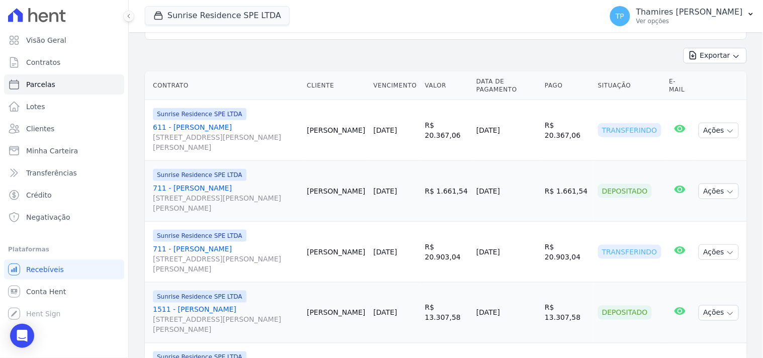
scroll to position [279, 0]
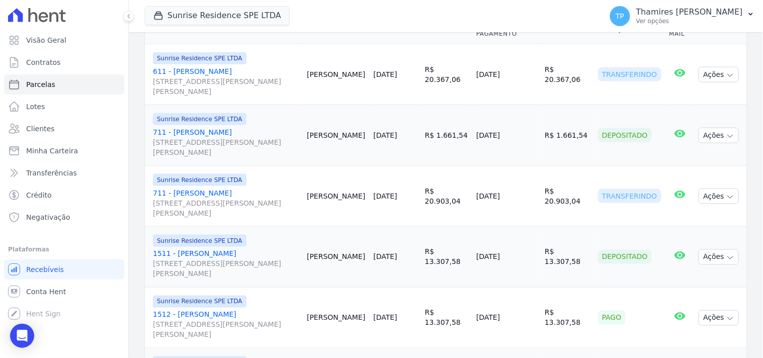
drag, startPoint x: 480, startPoint y: 124, endPoint x: 522, endPoint y: 118, distance: 42.7
click at [523, 123] on td "13/08/2025" at bounding box center [507, 135] width 68 height 61
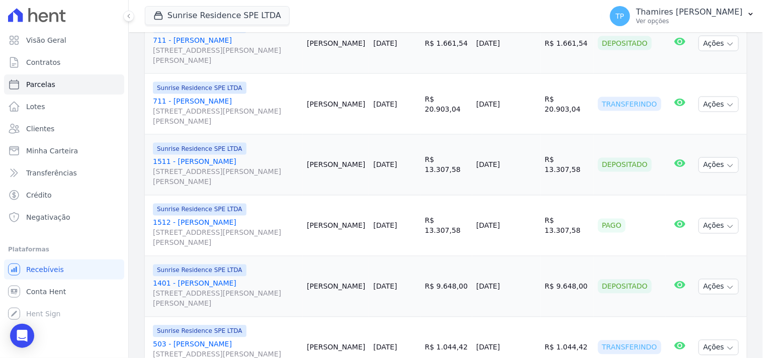
scroll to position [391, 0]
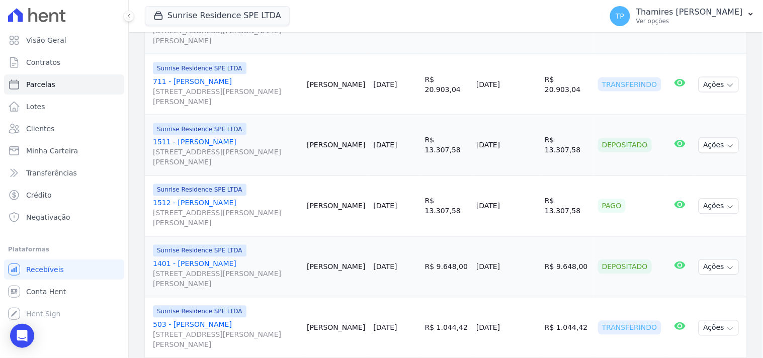
drag, startPoint x: 475, startPoint y: 136, endPoint x: 514, endPoint y: 140, distance: 39.5
click at [514, 140] on tr "Sunrise Residence SPE LTDA 1511 - Ana Paula Lorini Rua Anacleto Luiz de Oliveir…" at bounding box center [446, 145] width 602 height 61
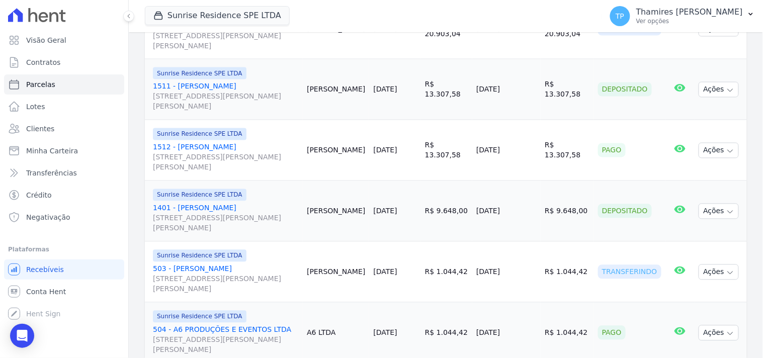
drag, startPoint x: 476, startPoint y: 138, endPoint x: 516, endPoint y: 134, distance: 40.5
click at [516, 134] on tr "Sunrise Residence SPE LTDA 1512 - Ana Paula Lorini Rua Anacleto Luiz de Oliveir…" at bounding box center [446, 150] width 602 height 61
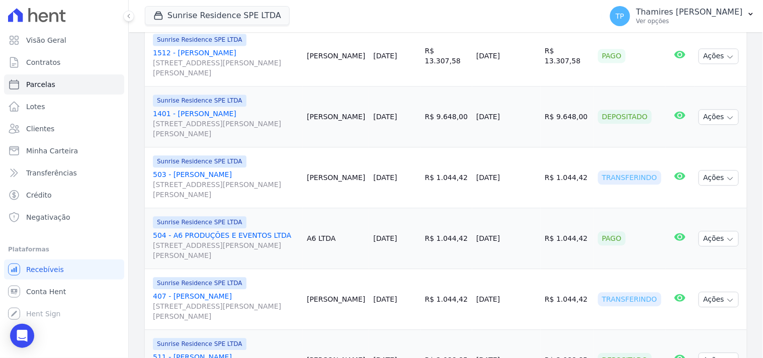
scroll to position [559, 0]
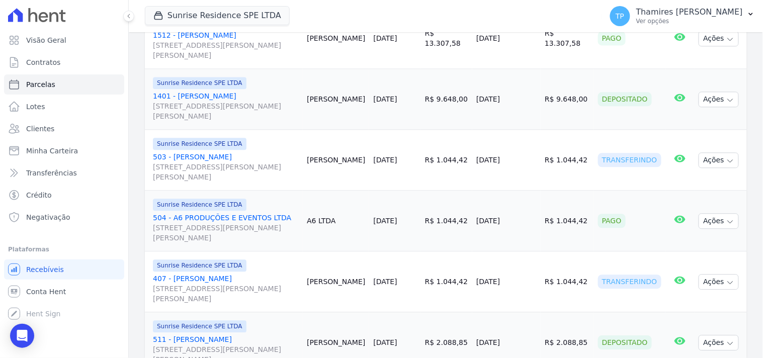
drag, startPoint x: 481, startPoint y: 150, endPoint x: 525, endPoint y: 155, distance: 44.6
click at [525, 155] on td "15/08/2025" at bounding box center [507, 160] width 68 height 61
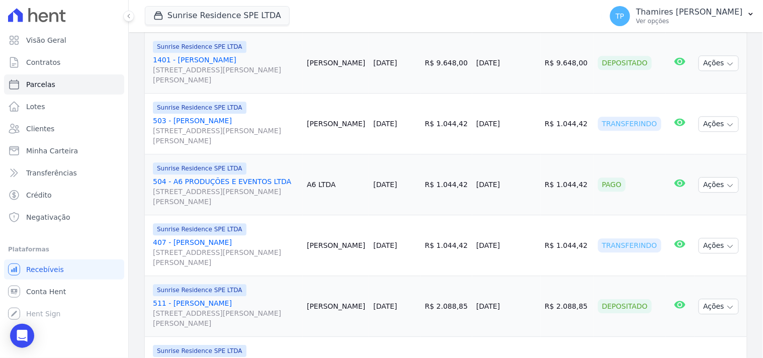
scroll to position [615, 0]
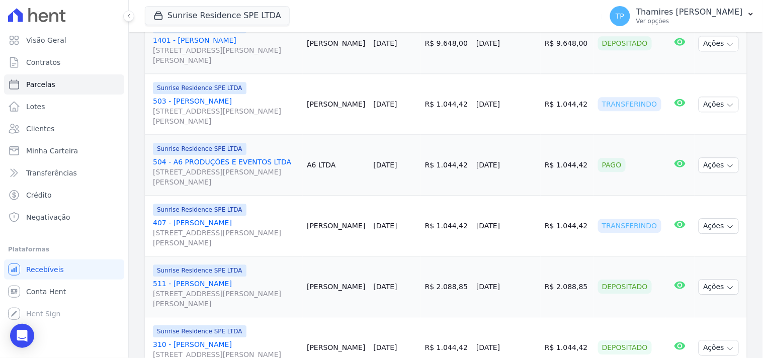
drag, startPoint x: 481, startPoint y: 160, endPoint x: 522, endPoint y: 160, distance: 41.3
click at [521, 161] on td "18/08/2025" at bounding box center [507, 165] width 68 height 61
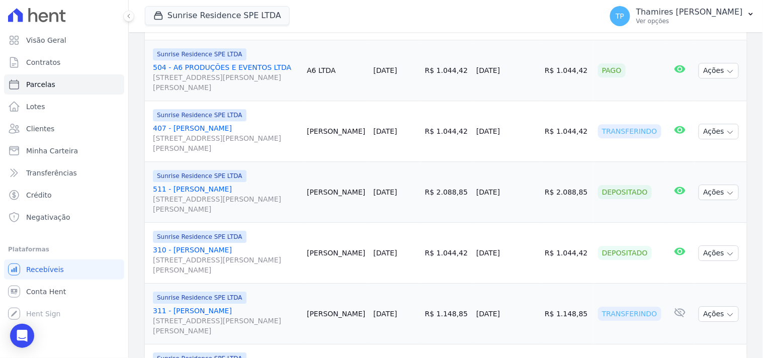
scroll to position [727, 0]
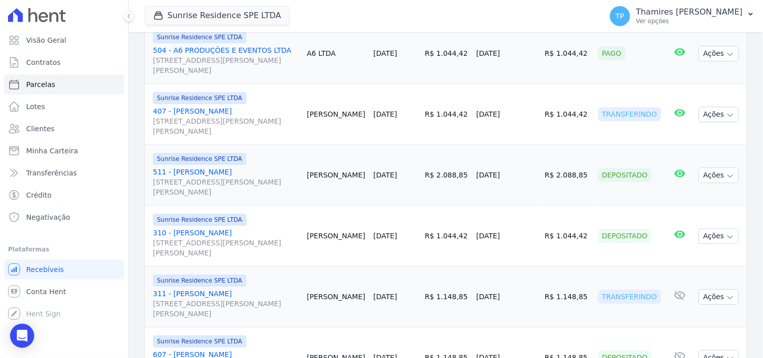
drag, startPoint x: 477, startPoint y: 167, endPoint x: 519, endPoint y: 164, distance: 41.8
click at [519, 164] on td "13/08/2025" at bounding box center [507, 175] width 68 height 61
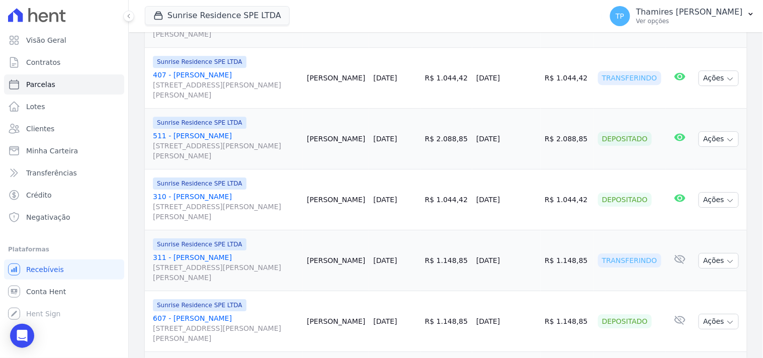
scroll to position [783, 0]
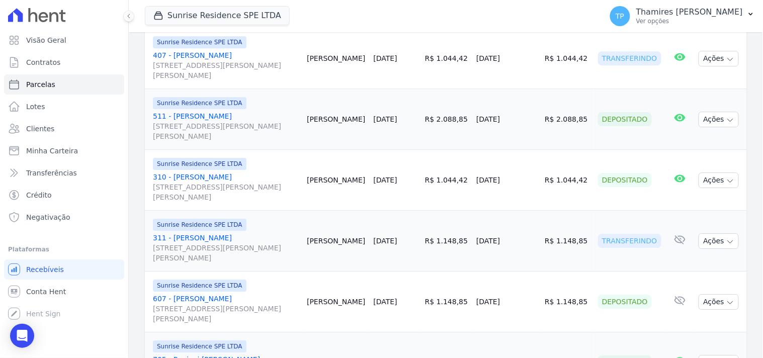
drag, startPoint x: 481, startPoint y: 165, endPoint x: 518, endPoint y: 167, distance: 37.3
click at [518, 167] on td "15/08/2025" at bounding box center [507, 180] width 68 height 61
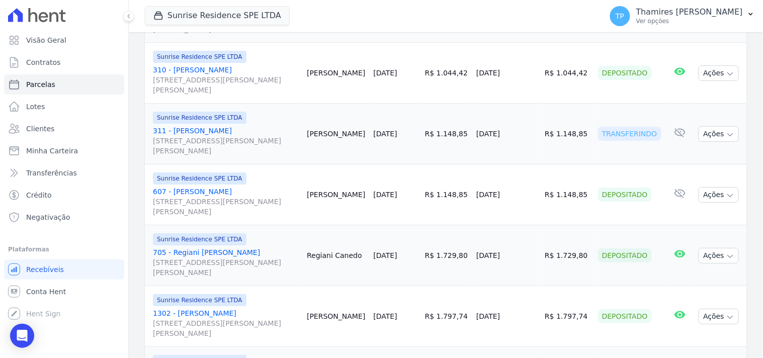
scroll to position [894, 0]
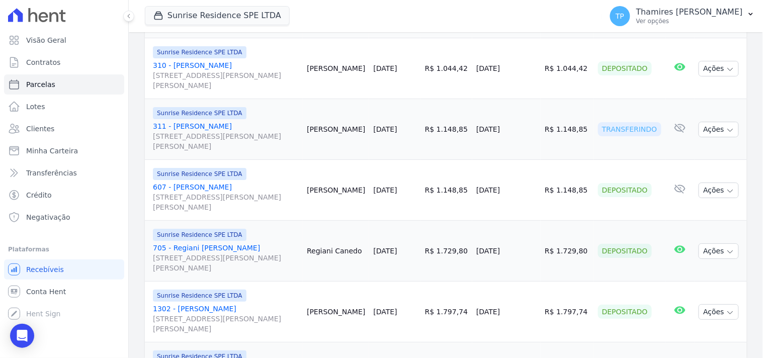
drag, startPoint x: 474, startPoint y: 118, endPoint x: 475, endPoint y: 13, distance: 105.2
click at [509, 111] on tr "Sunrise Residence SPE LTDA 311 - Ana Julia Costa Rua Anacleto Luiz de Oliveira,…" at bounding box center [446, 129] width 602 height 61
drag, startPoint x: 475, startPoint y: 178, endPoint x: 536, endPoint y: 168, distance: 62.2
click at [536, 169] on tr "Sunrise Residence SPE LTDA 607 - André Arruda Rangel Rua Anacleto Luiz de Olive…" at bounding box center [446, 190] width 602 height 61
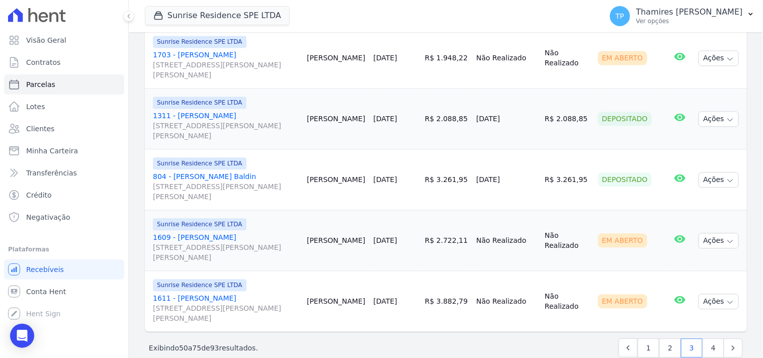
scroll to position [1516, 0]
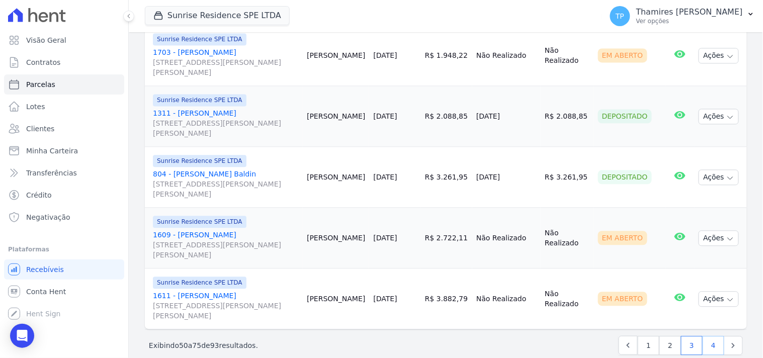
click at [714, 336] on link "4" at bounding box center [714, 345] width 22 height 19
select select
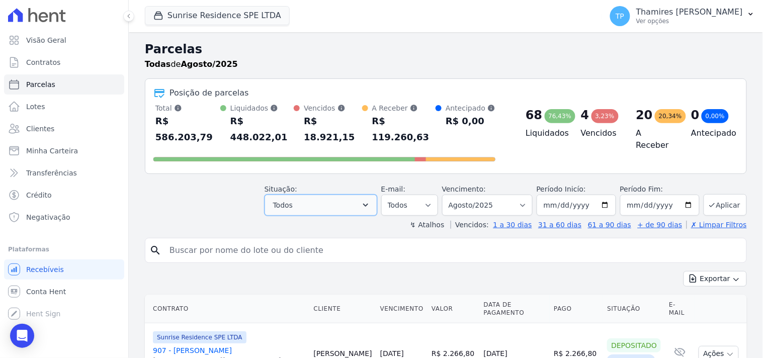
click at [293, 199] on span "Todos" at bounding box center [283, 205] width 20 height 12
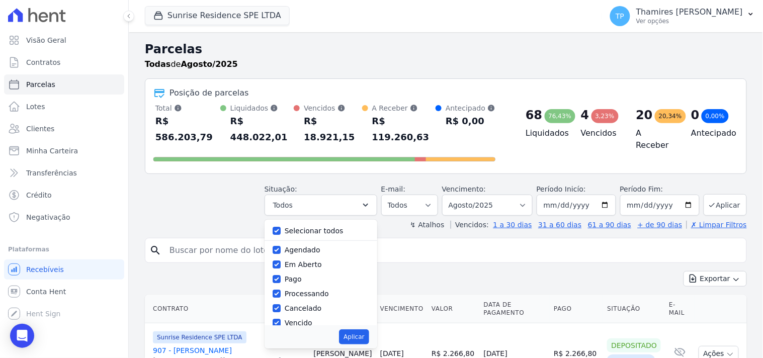
click at [303, 224] on div "Selecionar todos" at bounding box center [321, 231] width 97 height 15
click at [326, 227] on label "Selecionar todos" at bounding box center [314, 231] width 59 height 8
click at [281, 227] on input "Selecionar todos" at bounding box center [277, 231] width 8 height 8
checkbox input "false"
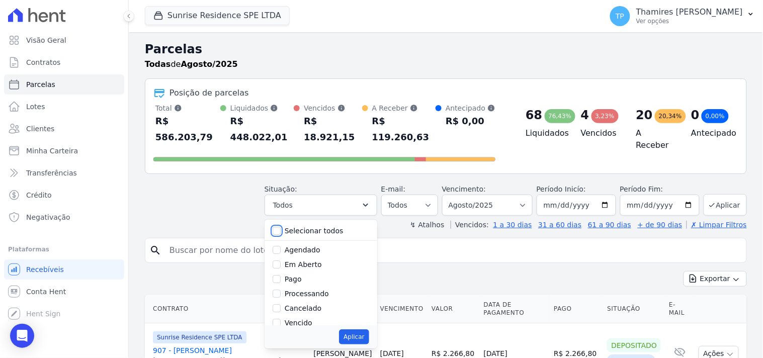
checkbox input "false"
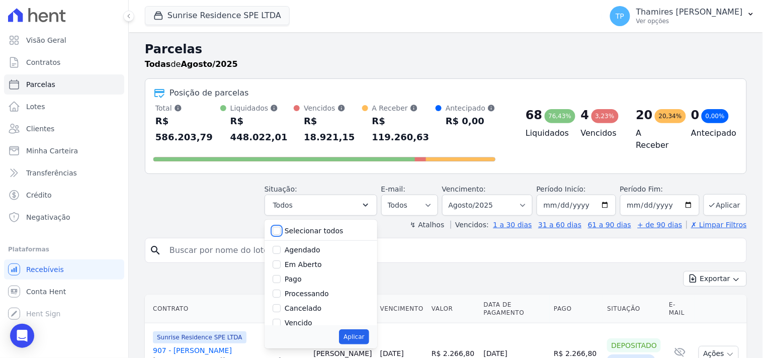
checkbox input "false"
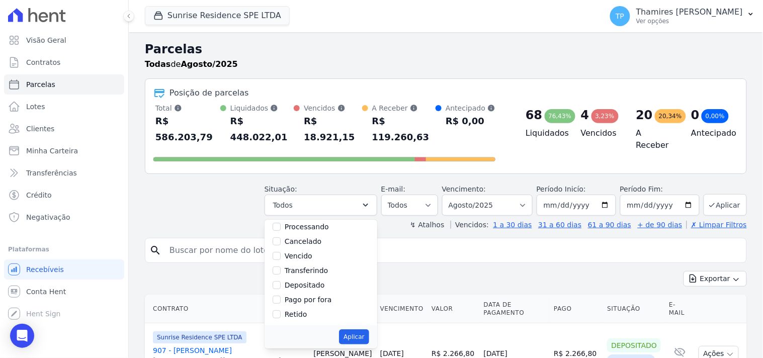
click at [307, 252] on label "Vencido" at bounding box center [299, 256] width 28 height 8
click at [281, 252] on input "Vencido" at bounding box center [277, 256] width 8 height 8
checkbox input "true"
click at [366, 330] on button "Aplicar" at bounding box center [354, 337] width 30 height 15
select select "overdue"
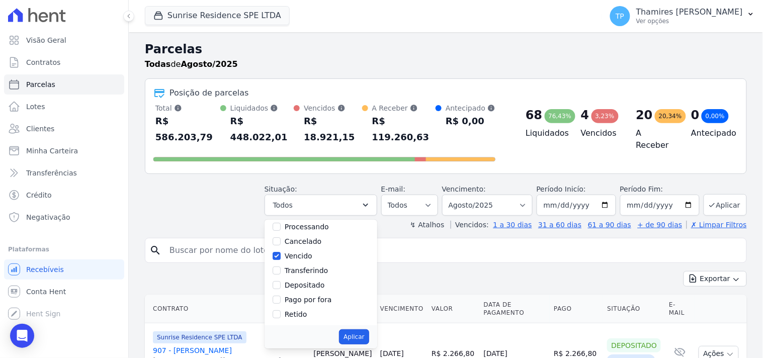
scroll to position [19, 0]
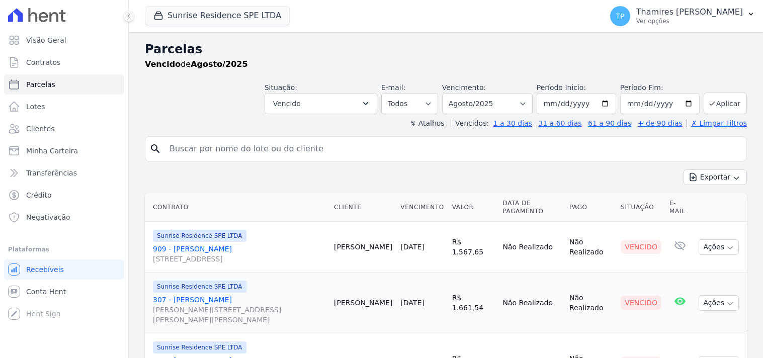
select select
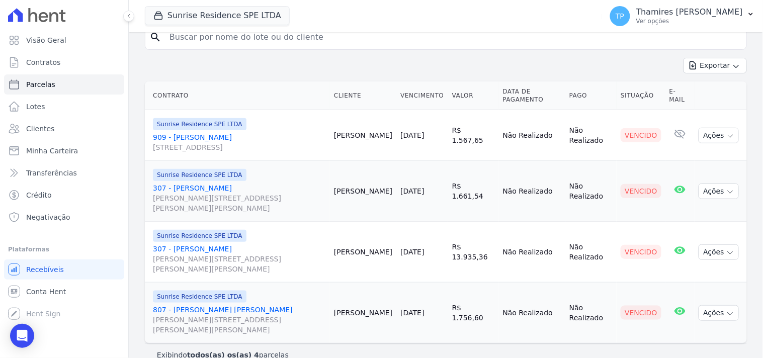
scroll to position [128, 0]
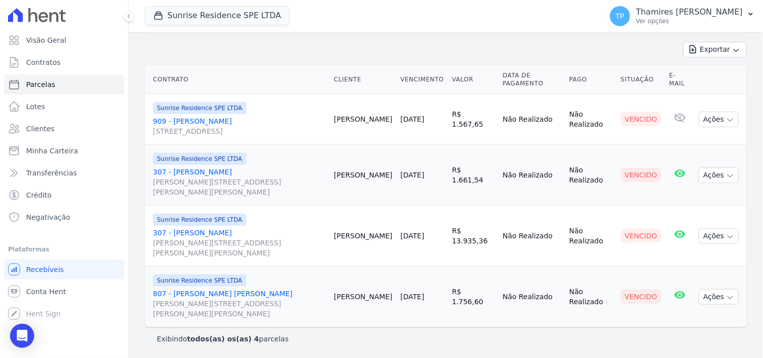
click at [200, 292] on link "807 - [PERSON_NAME] [PERSON_NAME] [PERSON_NAME][STREET_ADDRESS][PERSON_NAME] Ma…" at bounding box center [239, 304] width 173 height 30
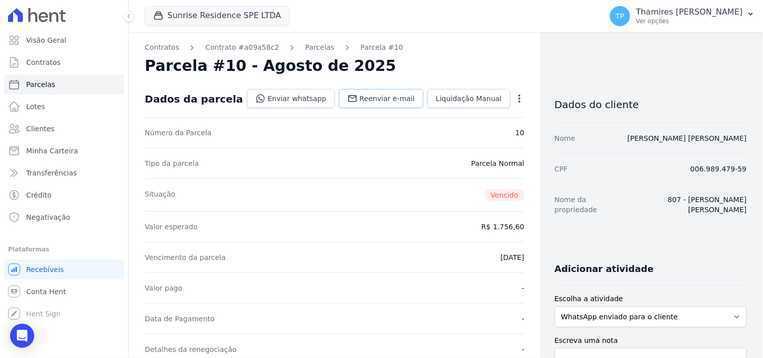
click at [376, 102] on span "Reenviar e-mail" at bounding box center [387, 99] width 55 height 10
click at [296, 99] on link "Enviar whatsapp" at bounding box center [291, 98] width 88 height 19
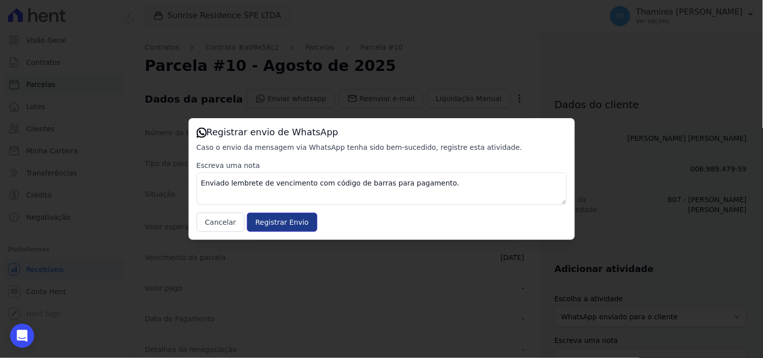
click at [285, 219] on input "Registrar Envio" at bounding box center [282, 222] width 70 height 19
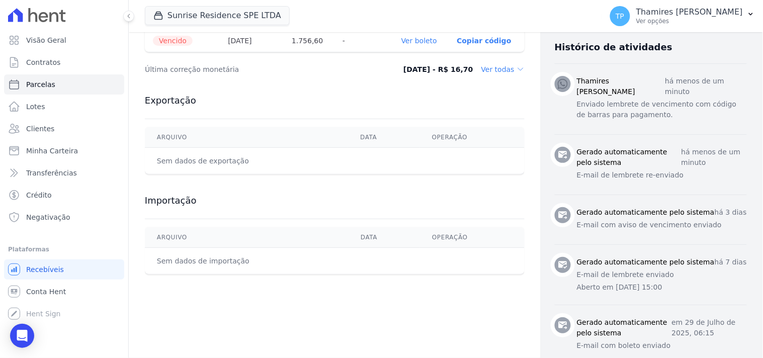
scroll to position [391, 0]
